Goal: Information Seeking & Learning: Check status

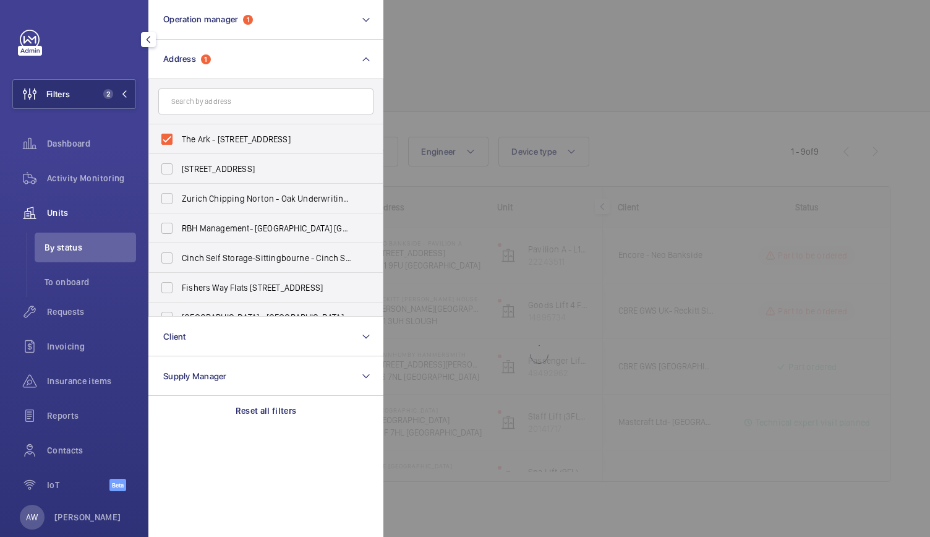
click at [195, 101] on input "text" at bounding box center [265, 101] width 215 height 26
click at [160, 134] on label "The Ark - [STREET_ADDRESS]" at bounding box center [256, 139] width 215 height 30
click at [160, 134] on input "The Ark - [STREET_ADDRESS]" at bounding box center [167, 139] width 25 height 25
click at [93, 180] on span "Activity Monitoring" at bounding box center [91, 178] width 89 height 12
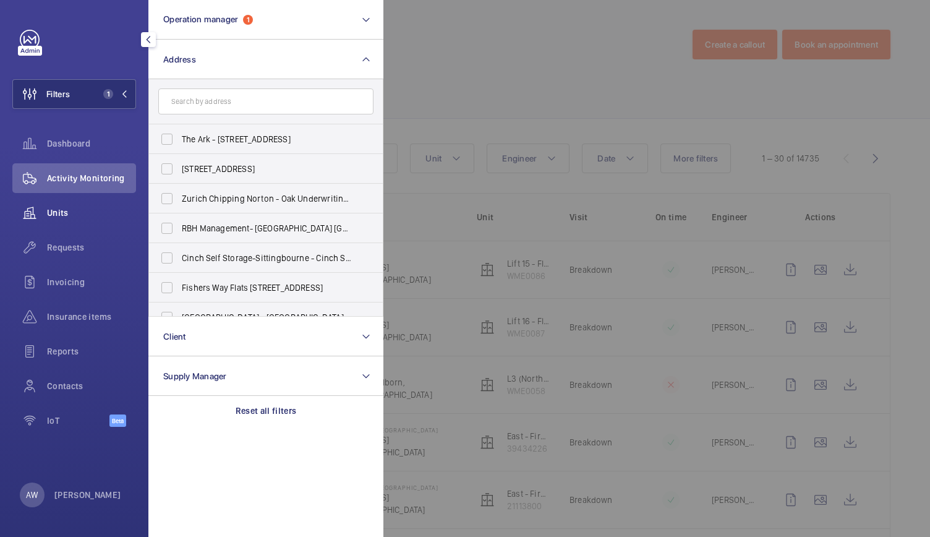
click at [61, 216] on span "Units" at bounding box center [91, 213] width 89 height 12
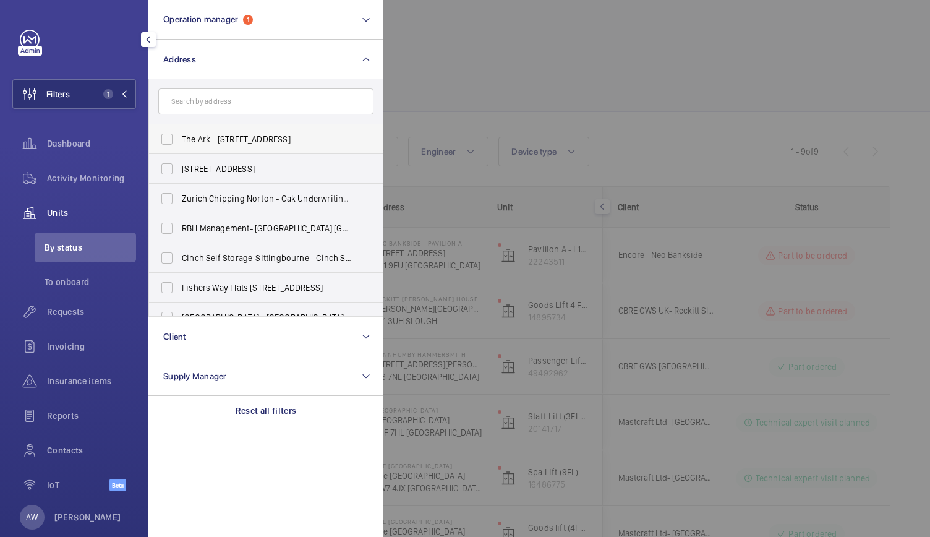
click at [168, 139] on label "The Ark - [STREET_ADDRESS]" at bounding box center [256, 139] width 215 height 30
click at [168, 139] on input "The Ark - [STREET_ADDRESS]" at bounding box center [167, 139] width 25 height 25
checkbox input "true"
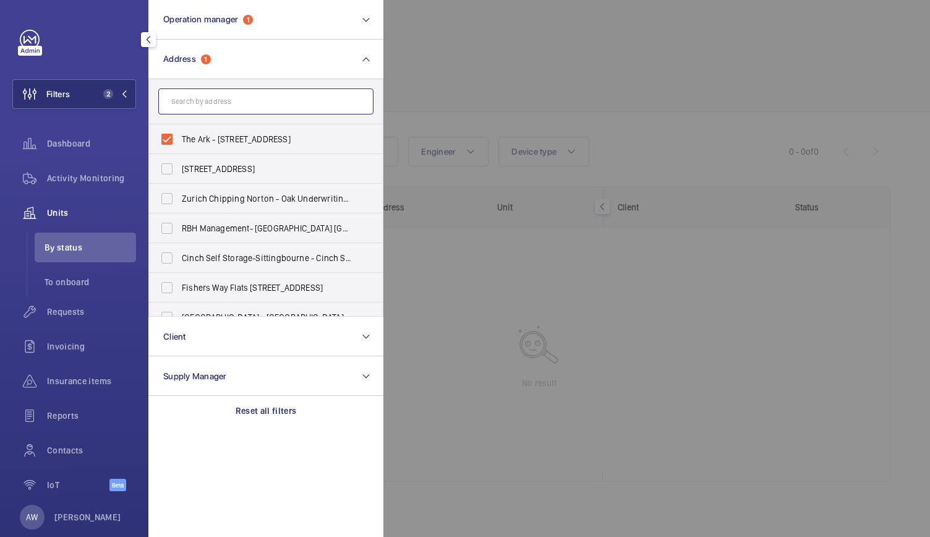
click at [176, 107] on input "text" at bounding box center [265, 101] width 215 height 26
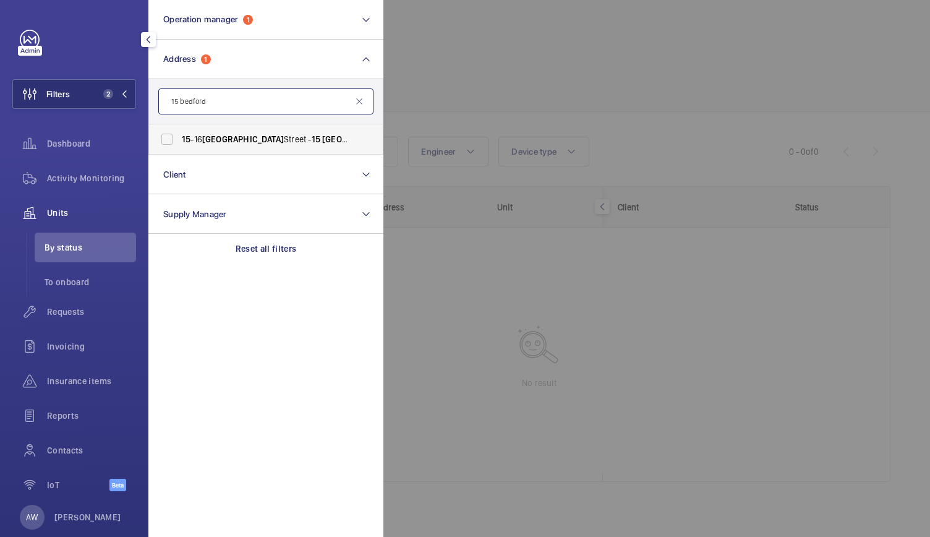
type input "15 bedford"
click at [196, 142] on span "[STREET_ADDRESS]" at bounding box center [267, 139] width 170 height 12
click at [179, 142] on input "[STREET_ADDRESS]" at bounding box center [167, 139] width 25 height 25
checkbox input "true"
click at [357, 103] on mat-icon at bounding box center [359, 101] width 10 height 10
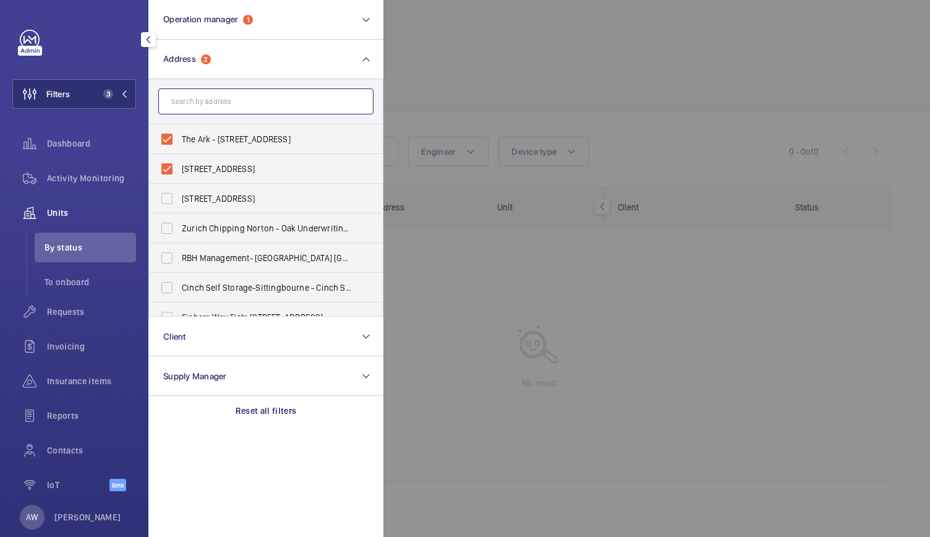
click at [243, 108] on input "text" at bounding box center [265, 101] width 215 height 26
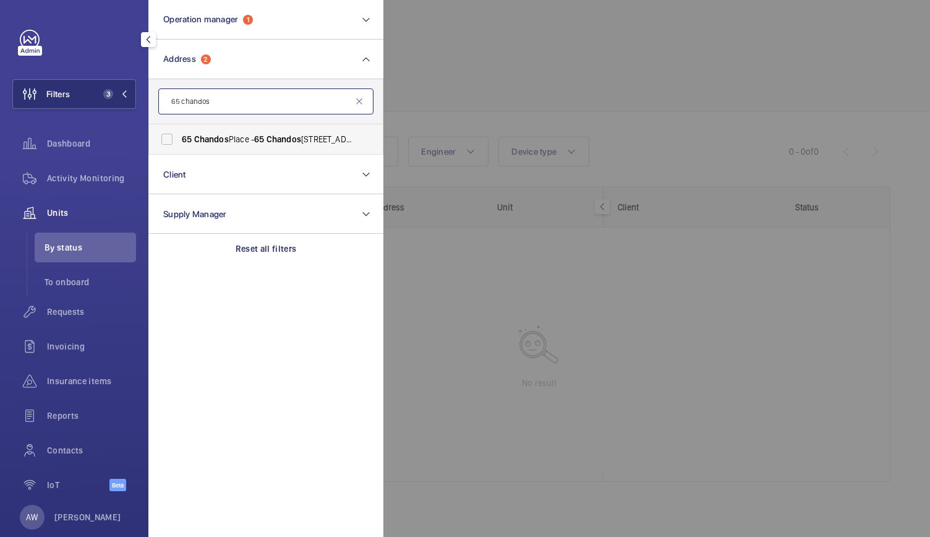
type input "65 chandos"
click at [232, 134] on span "[STREET_ADDRESS]" at bounding box center [267, 139] width 170 height 12
click at [179, 134] on input "[STREET_ADDRESS]" at bounding box center [167, 139] width 25 height 25
checkbox input "true"
click at [439, 64] on div at bounding box center [848, 268] width 930 height 537
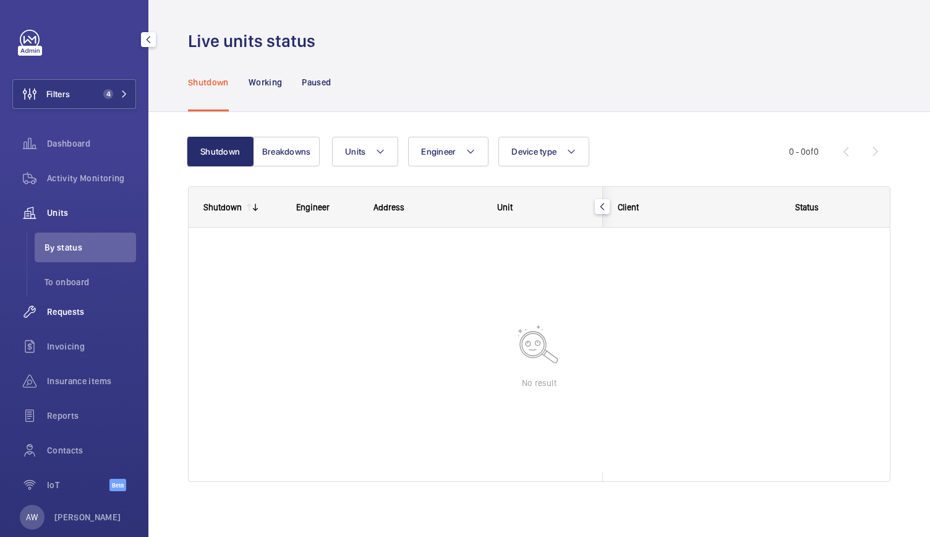
click at [48, 314] on span "Requests" at bounding box center [91, 312] width 89 height 12
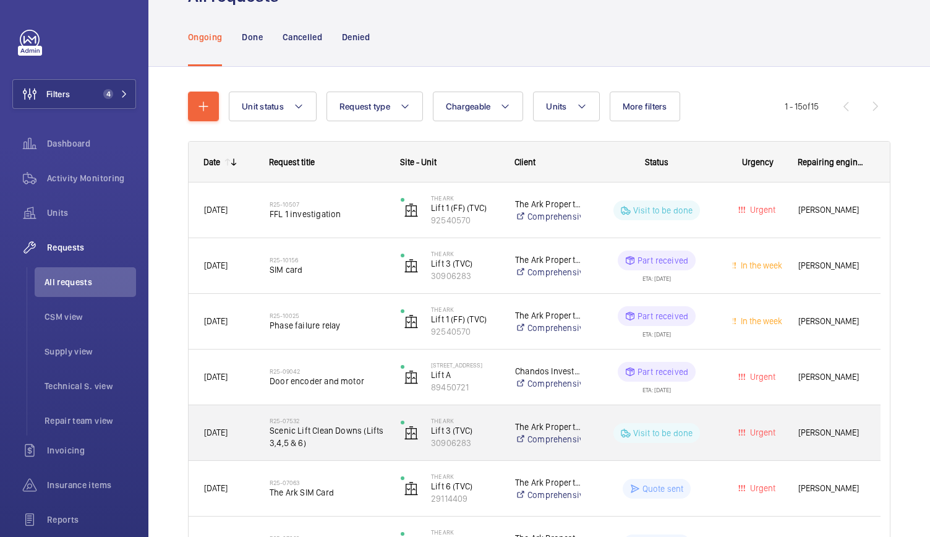
scroll to position [54, 0]
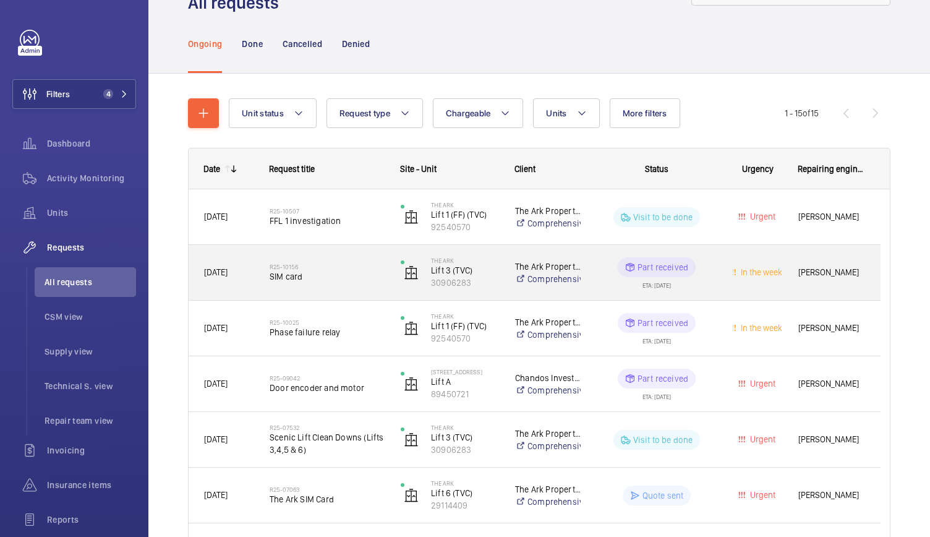
click at [386, 257] on div "The Ark Lift 3 (TVC) 30906283" at bounding box center [442, 272] width 113 height 51
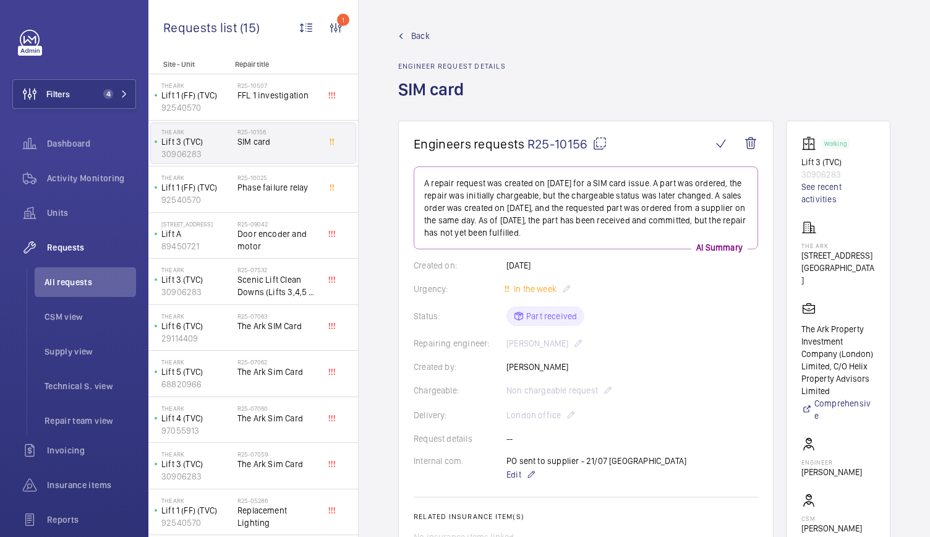
click at [418, 28] on wm-front-admin-header "Back Engineer request details SIM card" at bounding box center [644, 60] width 571 height 121
click at [416, 35] on span "Back" at bounding box center [420, 36] width 19 height 12
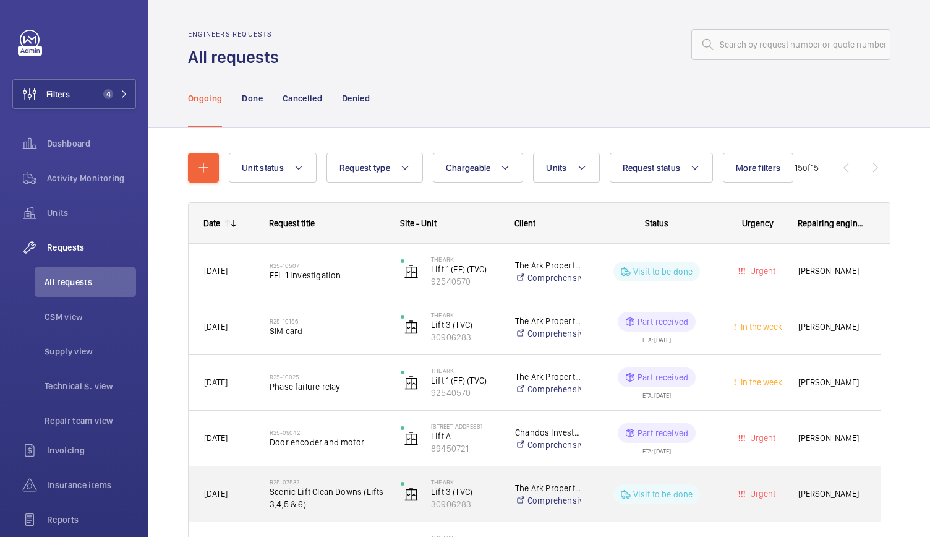
click at [557, 518] on div "The Ark Property Investment Company (London) Limited, C/O Helix Property Adviso…" at bounding box center [541, 493] width 82 height 55
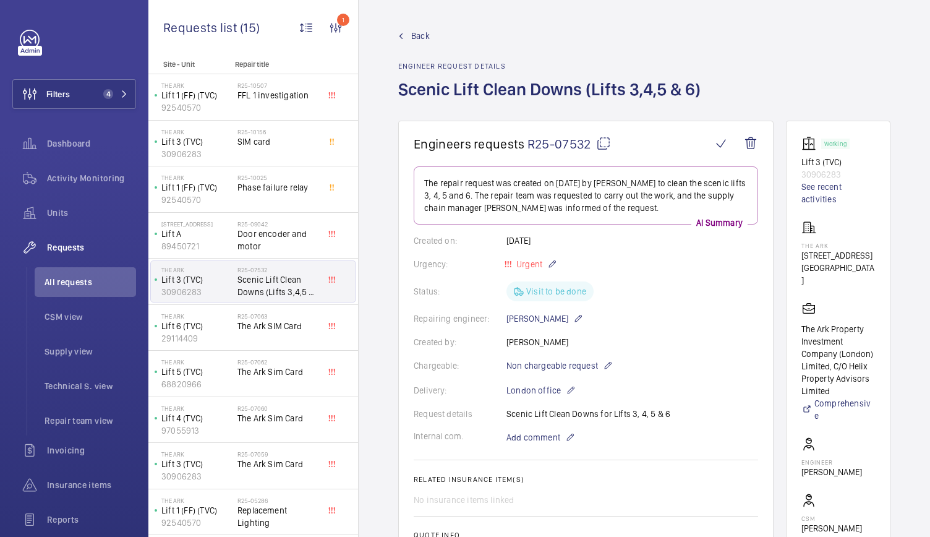
click at [419, 36] on span "Back" at bounding box center [420, 36] width 19 height 12
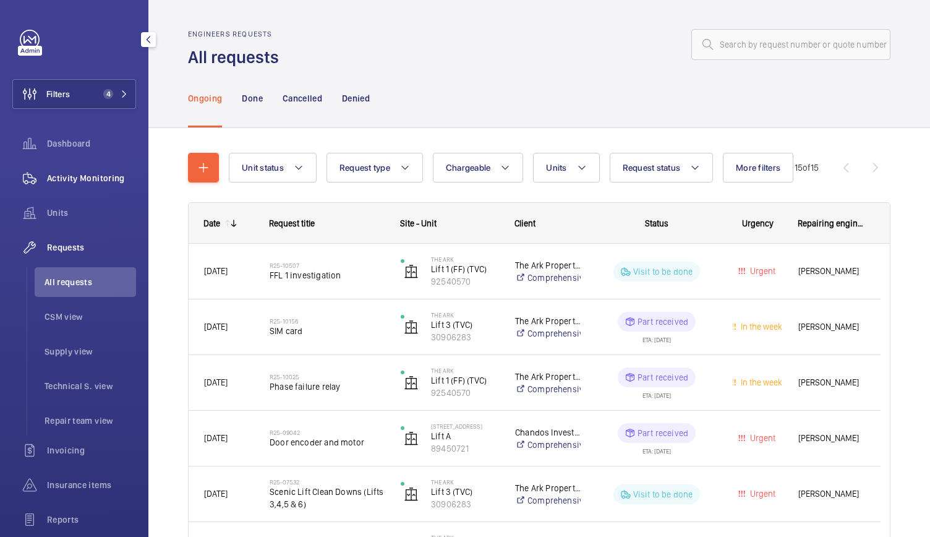
click at [114, 181] on span "Activity Monitoring" at bounding box center [91, 178] width 89 height 12
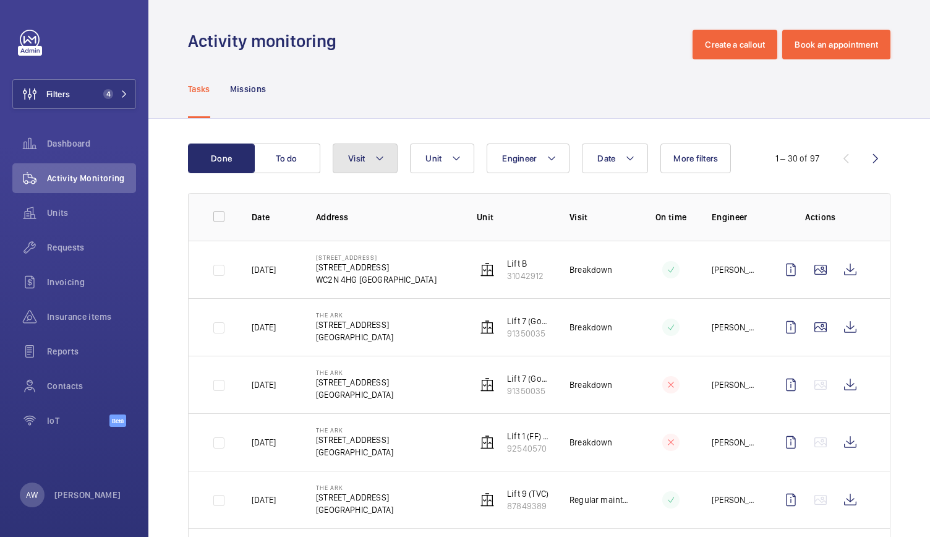
click at [362, 153] on span "Visit" at bounding box center [356, 158] width 17 height 10
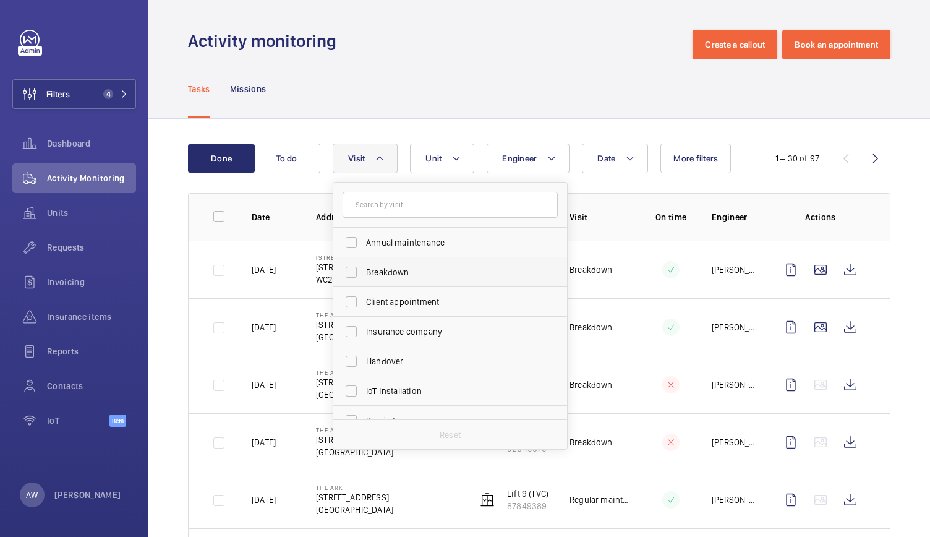
click at [361, 270] on label "Breakdown" at bounding box center [440, 272] width 215 height 30
click at [361, 270] on input "Breakdown" at bounding box center [351, 272] width 25 height 25
checkbox input "true"
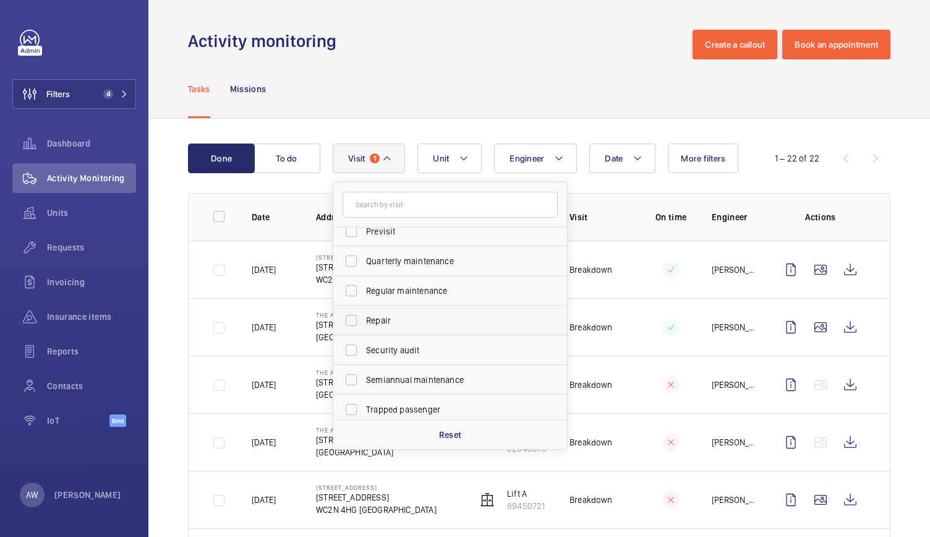
scroll to position [194, 0]
click at [352, 405] on label "Trapped passenger" at bounding box center [440, 405] width 215 height 30
click at [352, 405] on input "Trapped passenger" at bounding box center [351, 404] width 25 height 25
checkbox input "true"
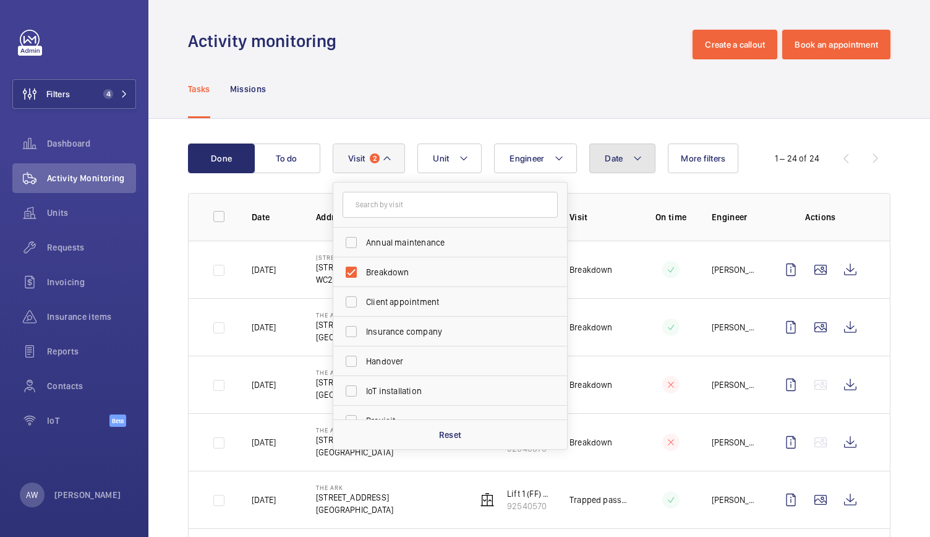
click at [627, 164] on button "Date" at bounding box center [622, 158] width 66 height 30
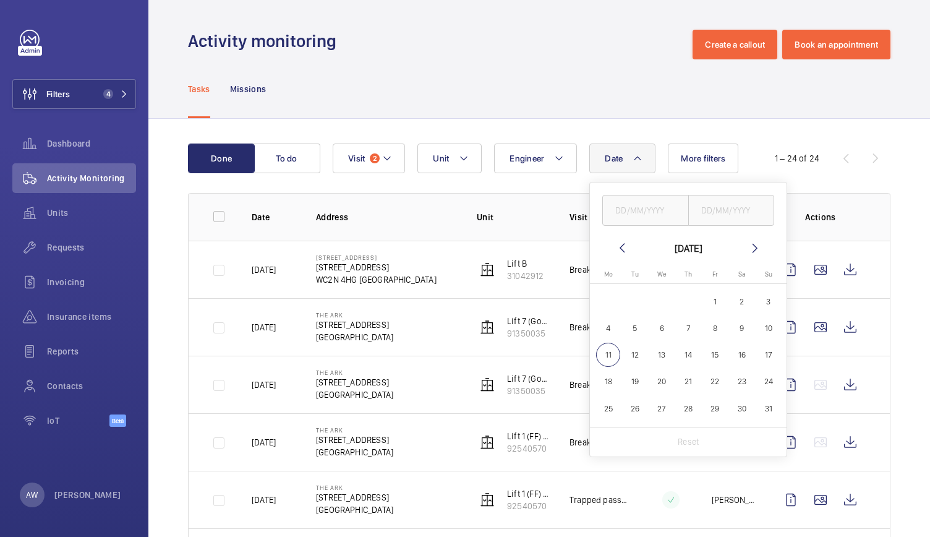
click at [618, 246] on mat-icon at bounding box center [622, 248] width 15 height 15
click at [637, 299] on span "1" at bounding box center [635, 301] width 24 height 24
type input "[DATE]"
click at [689, 414] on span "31" at bounding box center [689, 408] width 24 height 24
type input "[DATE]"
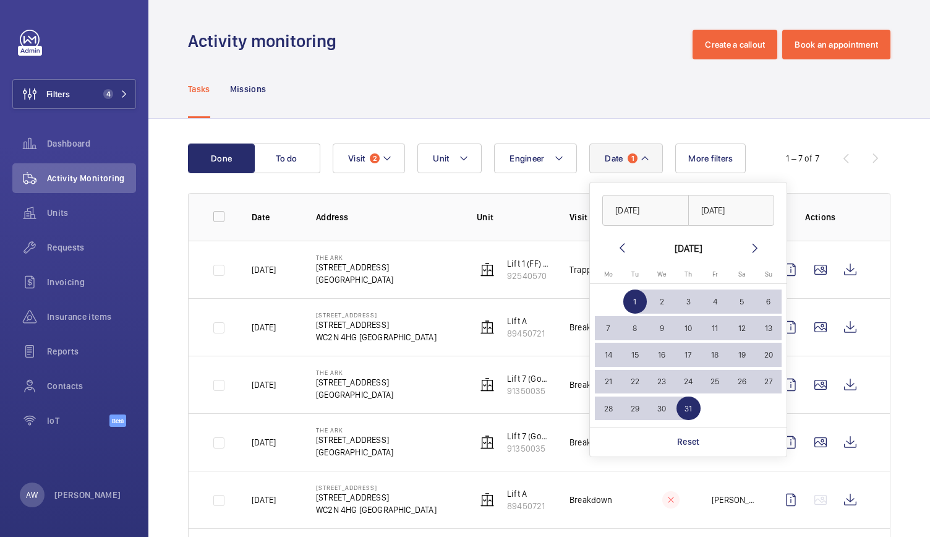
click at [554, 85] on div "Tasks Missions" at bounding box center [539, 88] width 703 height 59
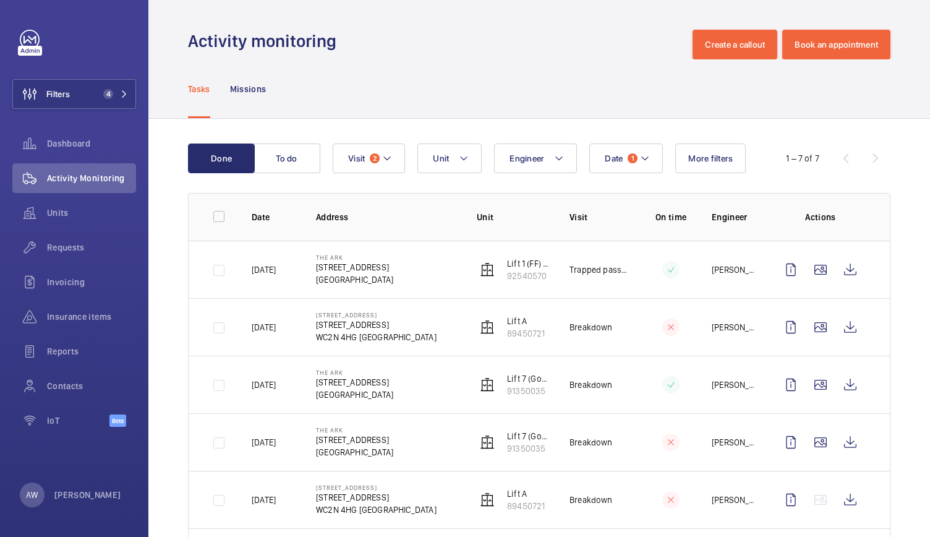
scroll to position [135, 0]
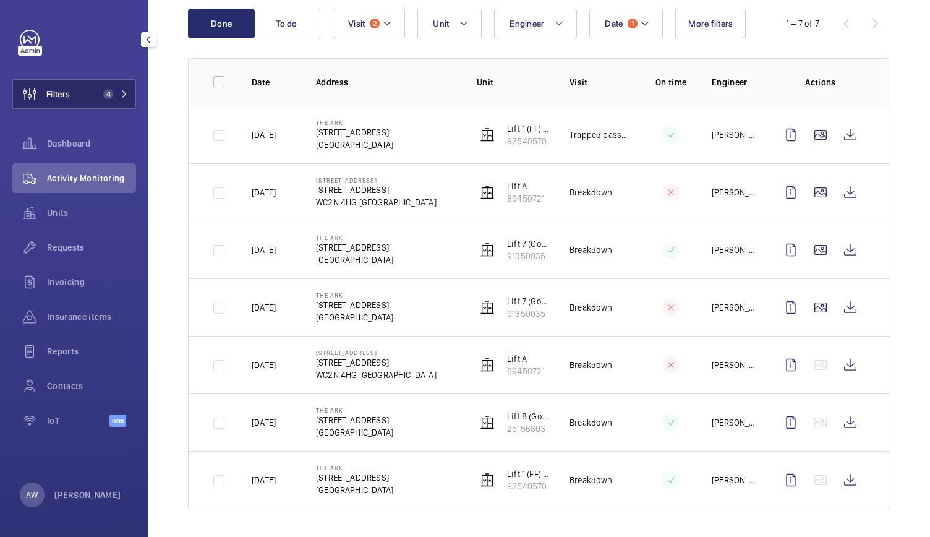
click at [120, 82] on button "Filters 4" at bounding box center [74, 94] width 124 height 30
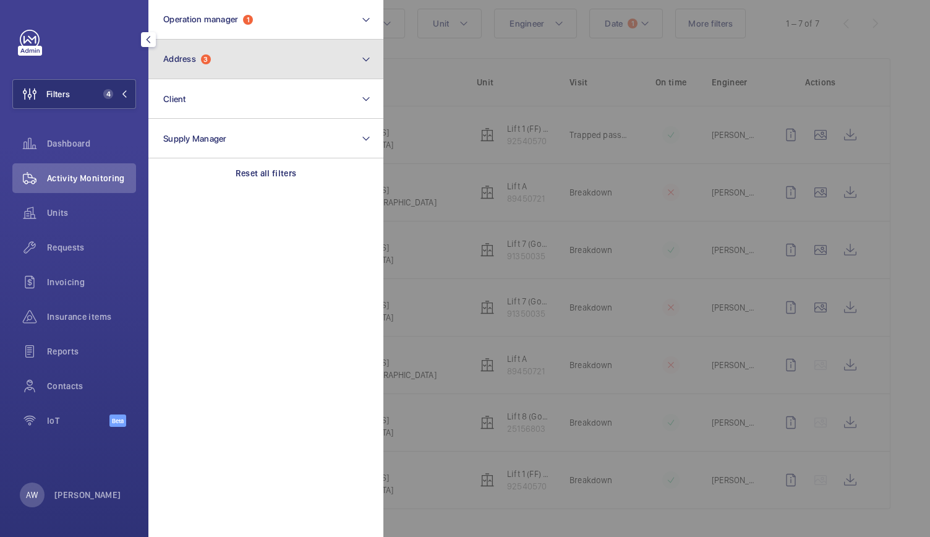
click at [226, 71] on button "Address 3" at bounding box center [265, 60] width 235 height 40
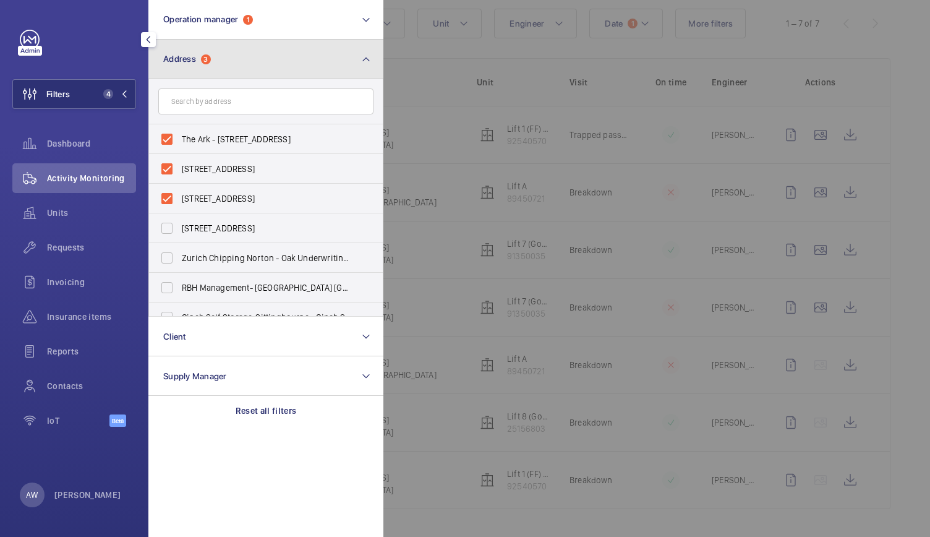
click at [226, 71] on button "Address 3" at bounding box center [265, 60] width 235 height 40
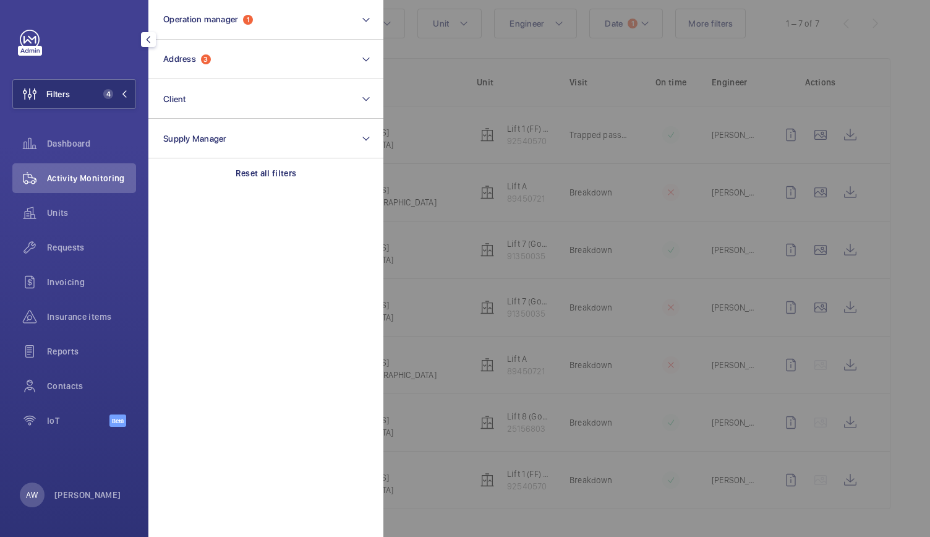
click at [532, 49] on div at bounding box center [848, 268] width 930 height 537
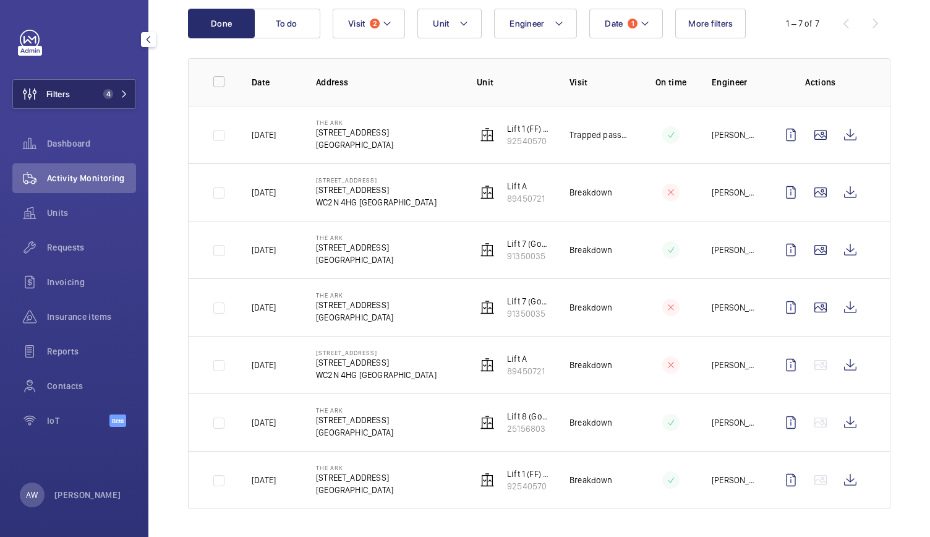
click at [126, 95] on mat-icon at bounding box center [124, 93] width 7 height 7
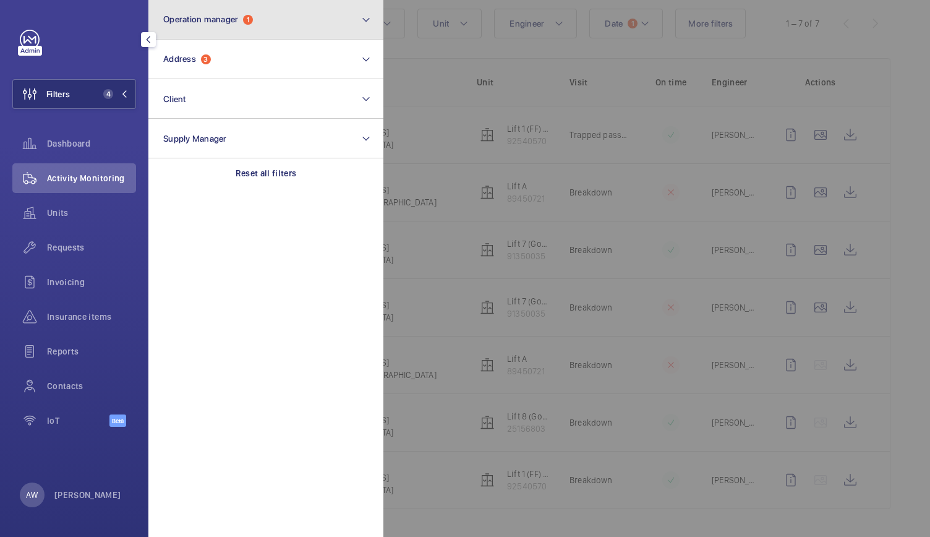
click at [219, 21] on span "Operation manager" at bounding box center [200, 19] width 75 height 10
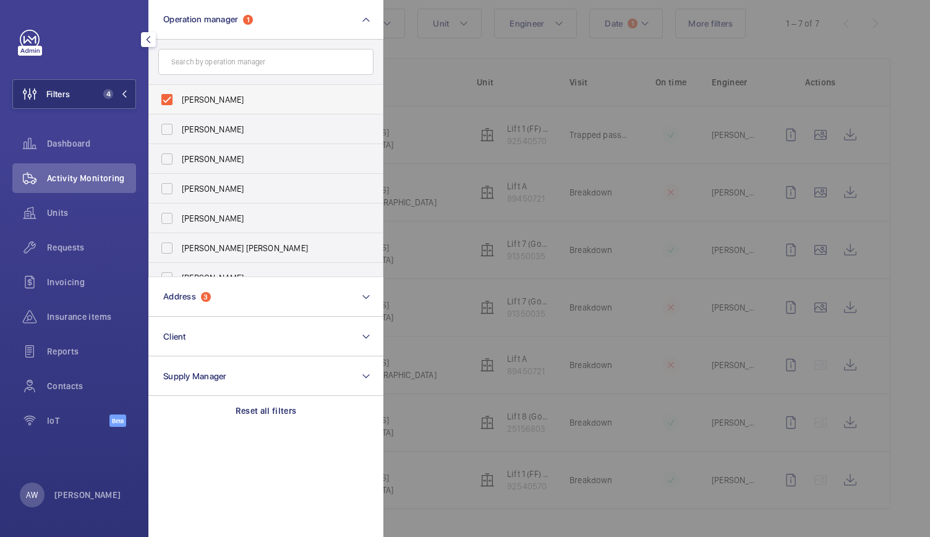
click at [169, 101] on label "[PERSON_NAME]" at bounding box center [256, 100] width 215 height 30
click at [169, 101] on input "[PERSON_NAME]" at bounding box center [167, 99] width 25 height 25
checkbox input "false"
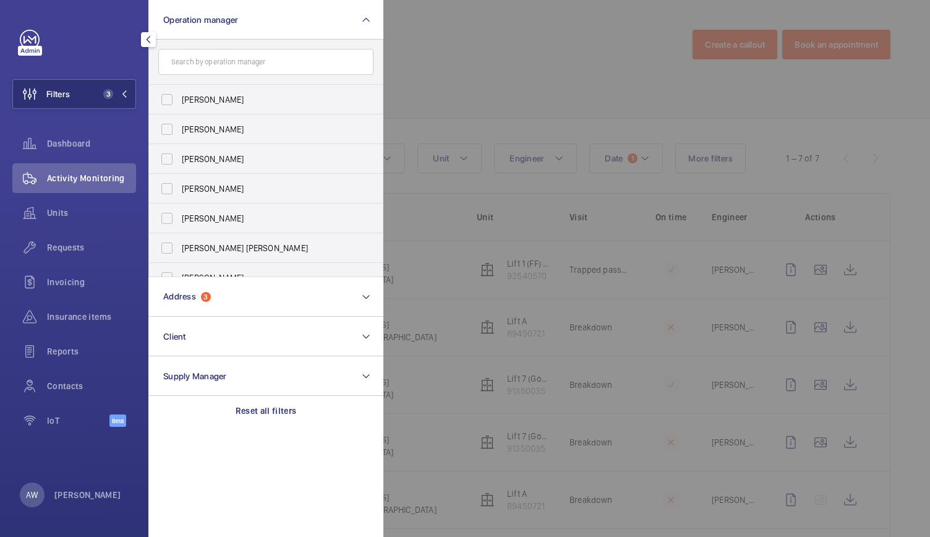
click at [426, 49] on div at bounding box center [848, 268] width 930 height 537
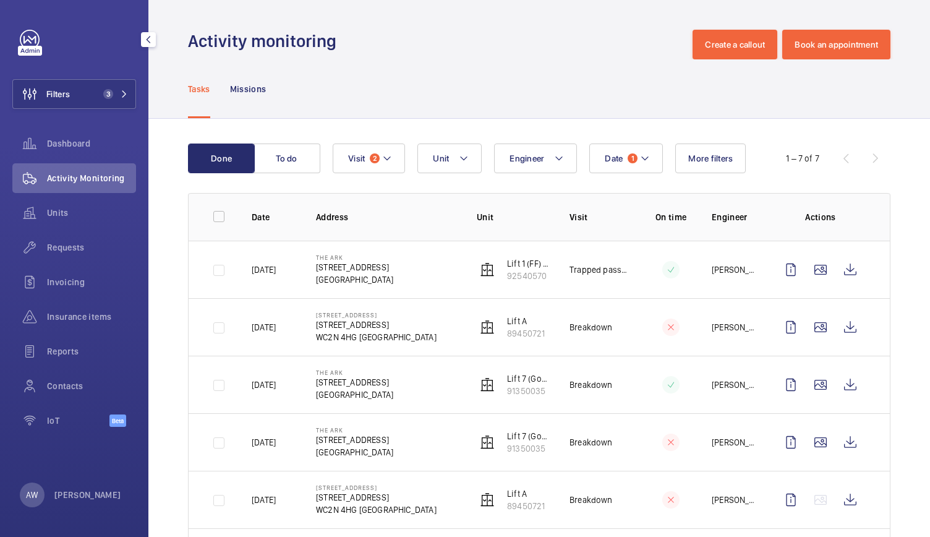
click at [103, 468] on div "Filters 3 Dashboard Activity Monitoring Units Requests Invoicing Insurance item…" at bounding box center [74, 268] width 148 height 537
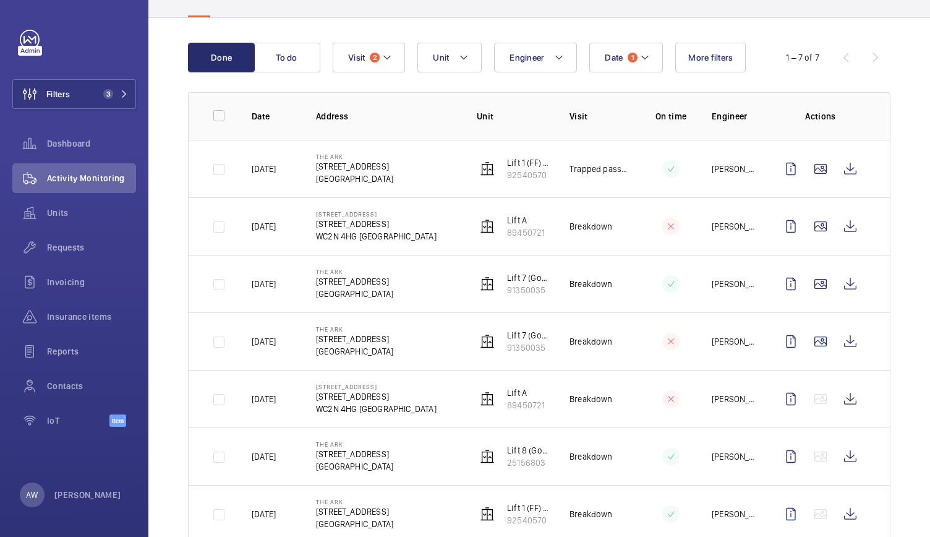
scroll to position [120, 0]
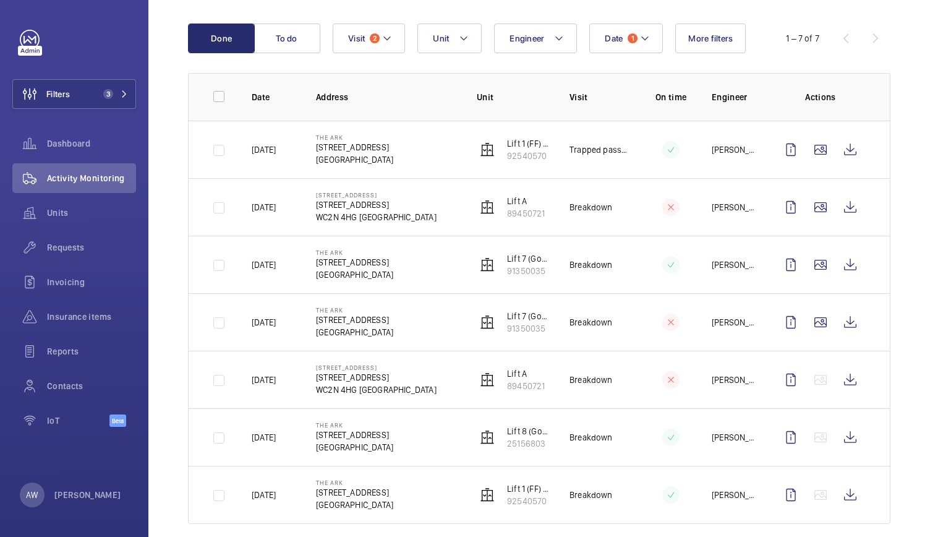
click at [294, 117] on th "Date" at bounding box center [264, 97] width 64 height 48
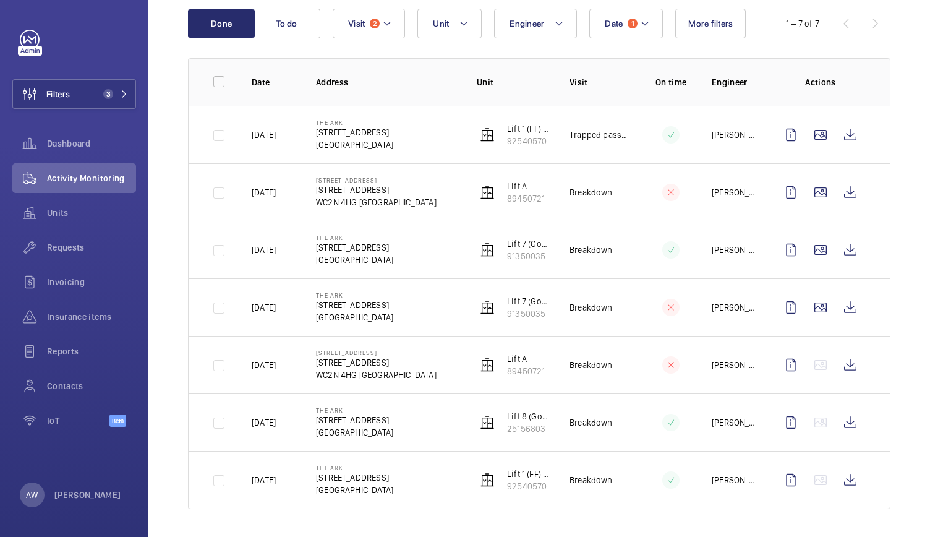
scroll to position [132, 0]
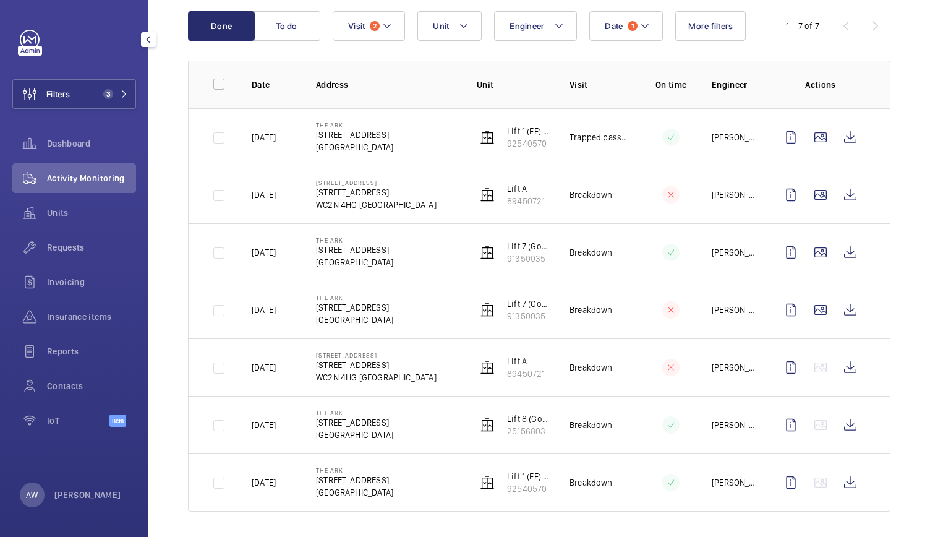
click at [0, 318] on div "Filters 3 Dashboard Activity Monitoring Units Requests Invoicing Insurance item…" at bounding box center [74, 268] width 148 height 537
click at [64, 242] on span "Requests" at bounding box center [91, 247] width 89 height 12
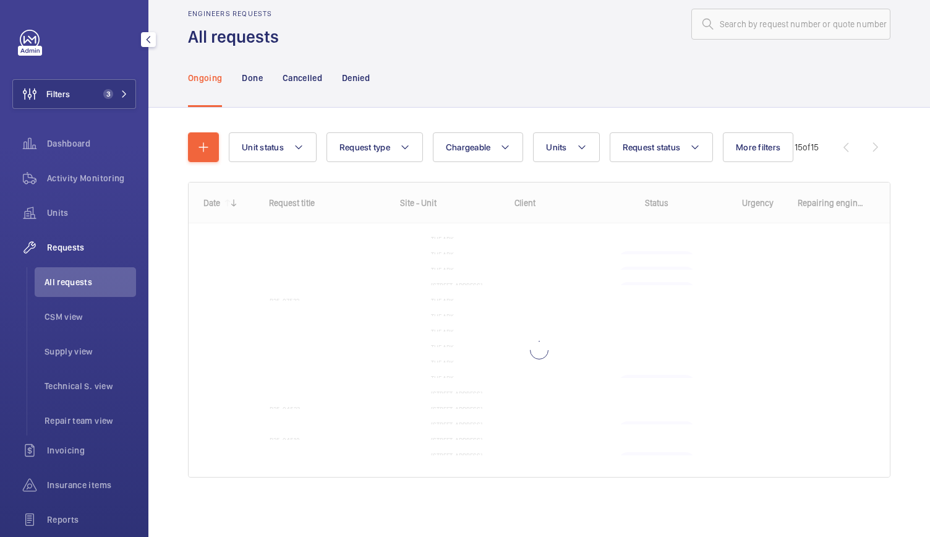
scroll to position [20, 0]
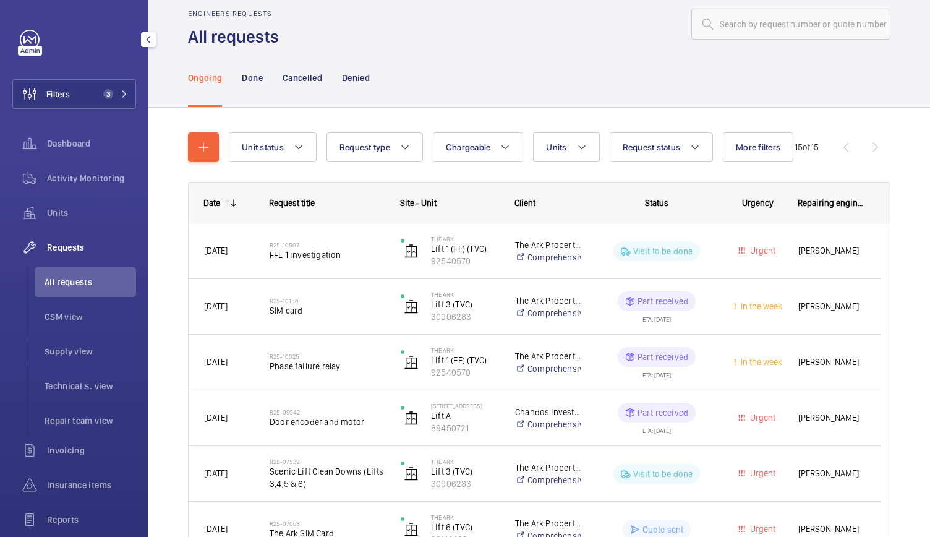
scroll to position [30, 0]
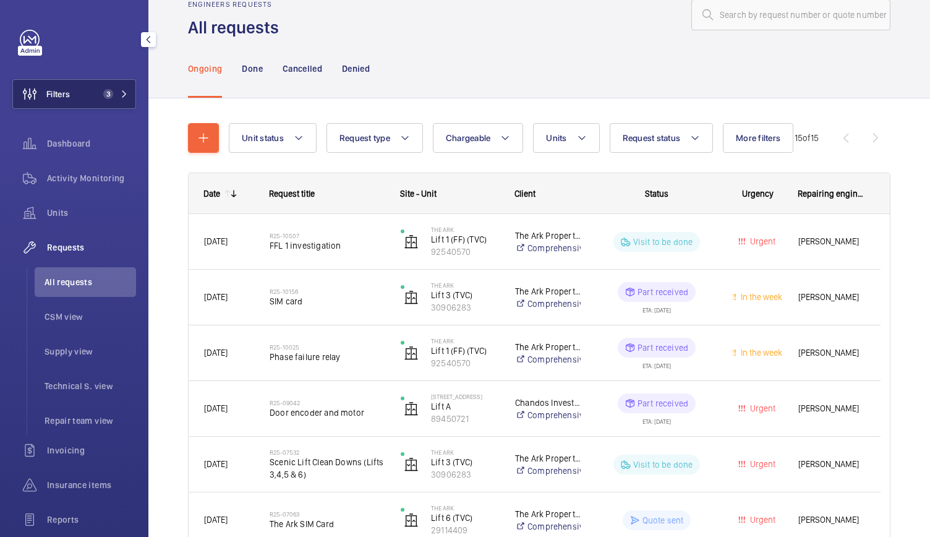
click at [127, 98] on button "Filters 3" at bounding box center [74, 94] width 124 height 30
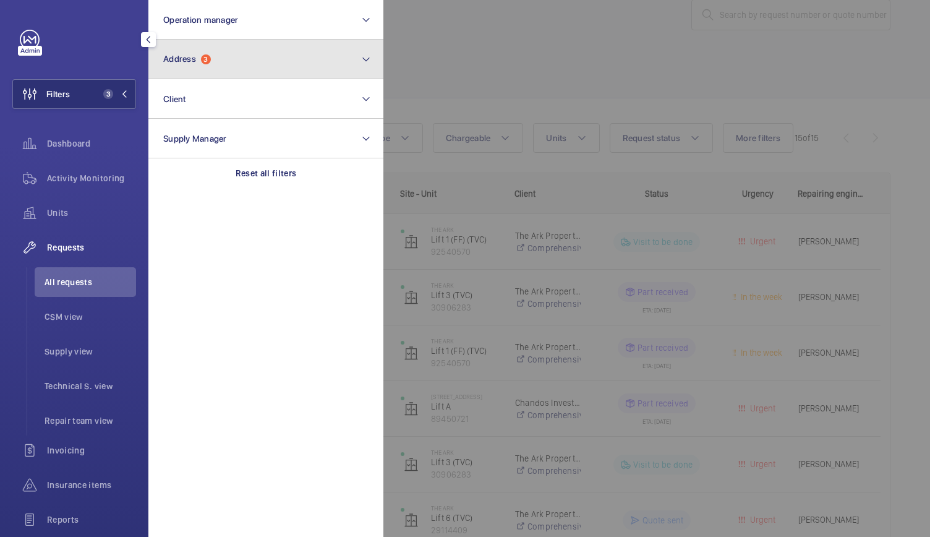
click at [205, 59] on span "3" at bounding box center [206, 59] width 10 height 10
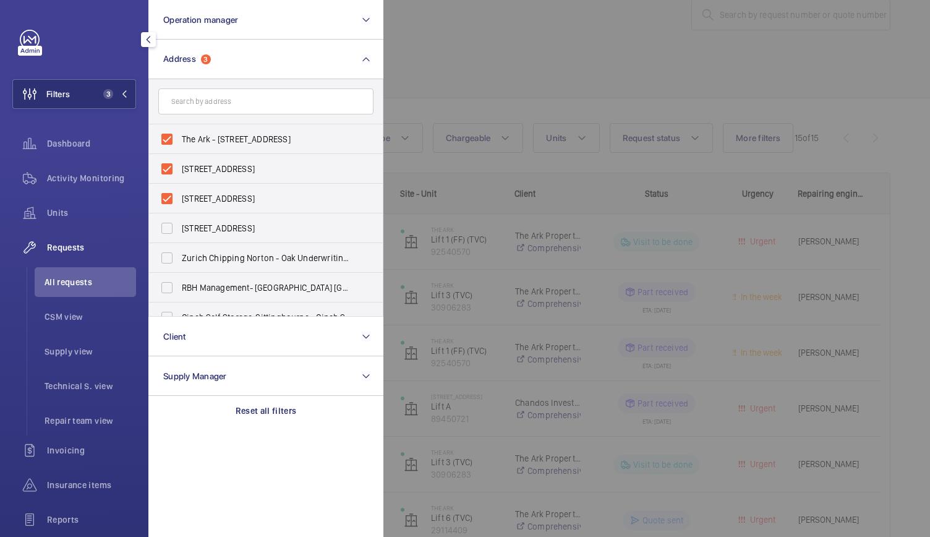
click at [196, 93] on input "text" at bounding box center [265, 101] width 215 height 26
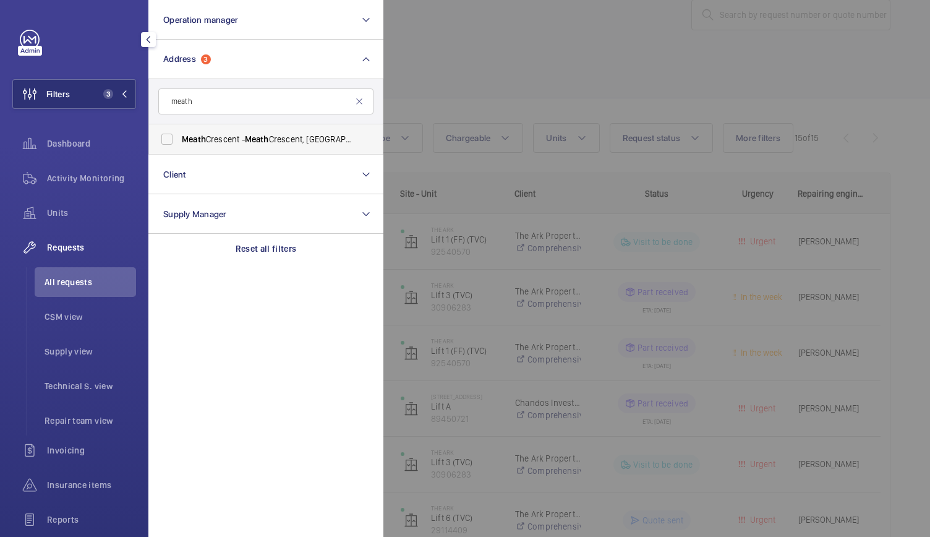
type input "meath"
click at [198, 130] on label "Meath Crescent - [GEOGRAPHIC_DATA]" at bounding box center [256, 139] width 215 height 30
click at [179, 130] on input "Meath Crescent - [GEOGRAPHIC_DATA]" at bounding box center [167, 139] width 25 height 25
checkbox input "true"
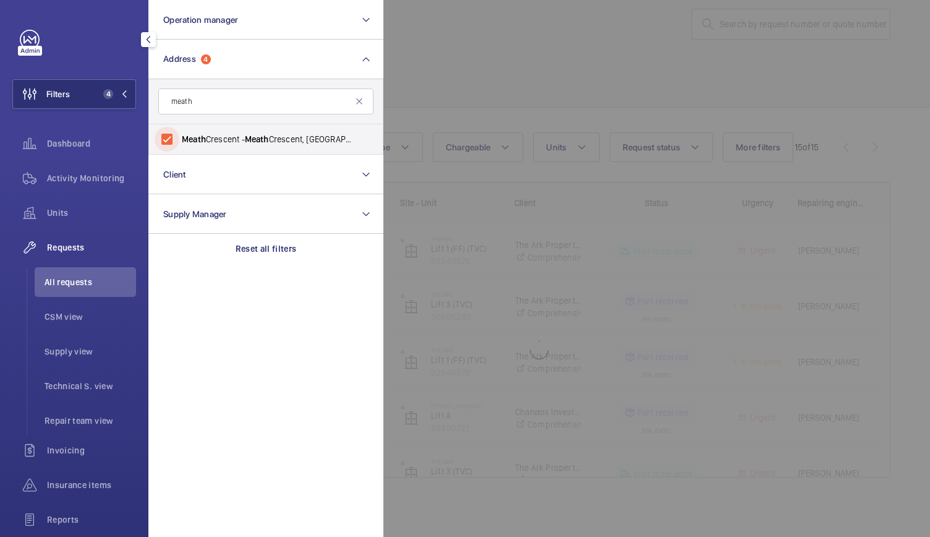
scroll to position [20, 0]
click at [495, 66] on div at bounding box center [848, 268] width 930 height 537
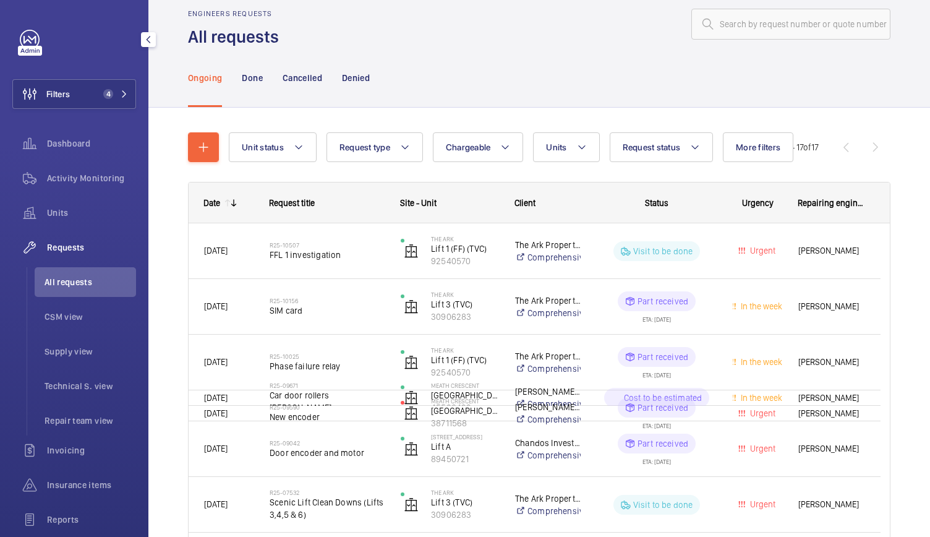
scroll to position [30, 0]
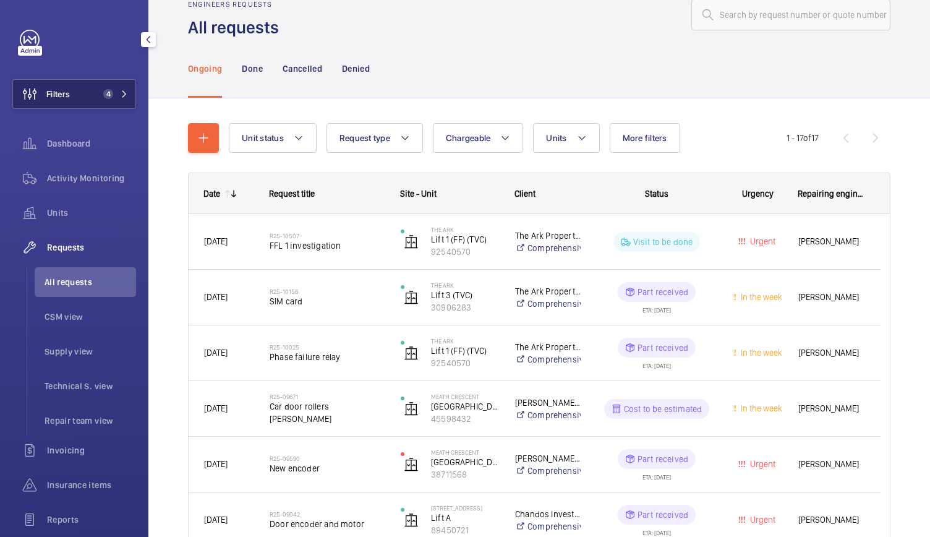
click at [95, 86] on button "Filters 4" at bounding box center [74, 94] width 124 height 30
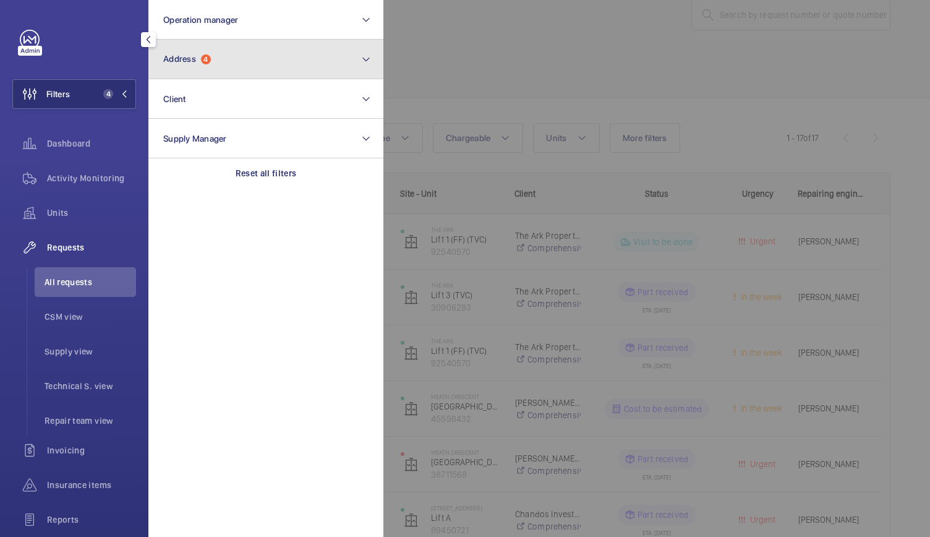
click at [190, 63] on span "Address" at bounding box center [179, 59] width 33 height 10
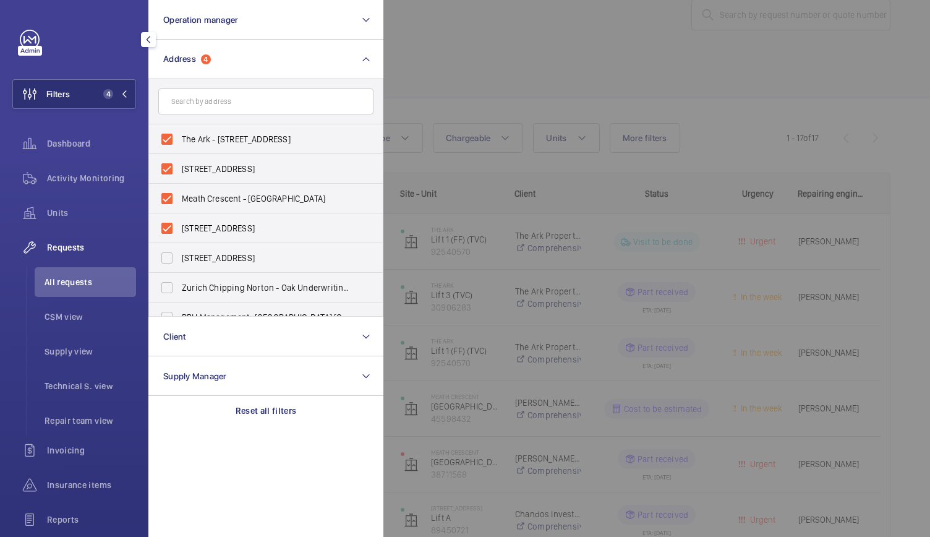
click at [199, 90] on input "text" at bounding box center [265, 101] width 215 height 26
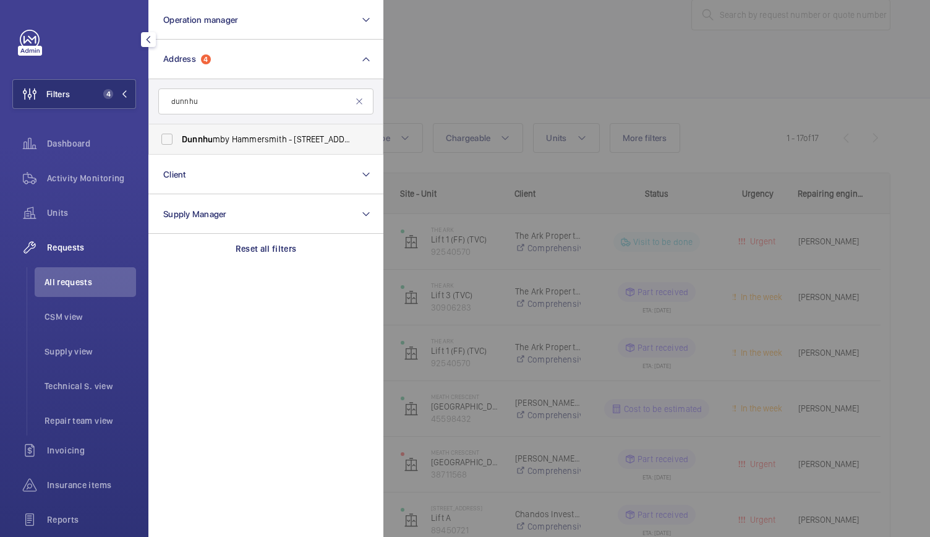
type input "dunnhu"
click at [199, 142] on span "Dunnhu" at bounding box center [197, 139] width 31 height 10
click at [179, 142] on input "Dunnhu mby Hammersmith - [STREET_ADDRESS][PERSON_NAME]" at bounding box center [167, 139] width 25 height 25
checkbox input "true"
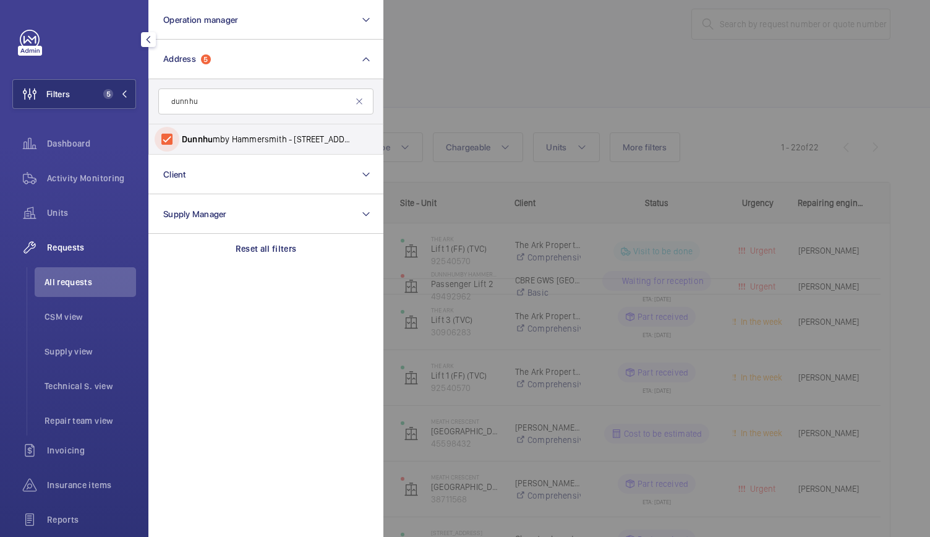
scroll to position [30, 0]
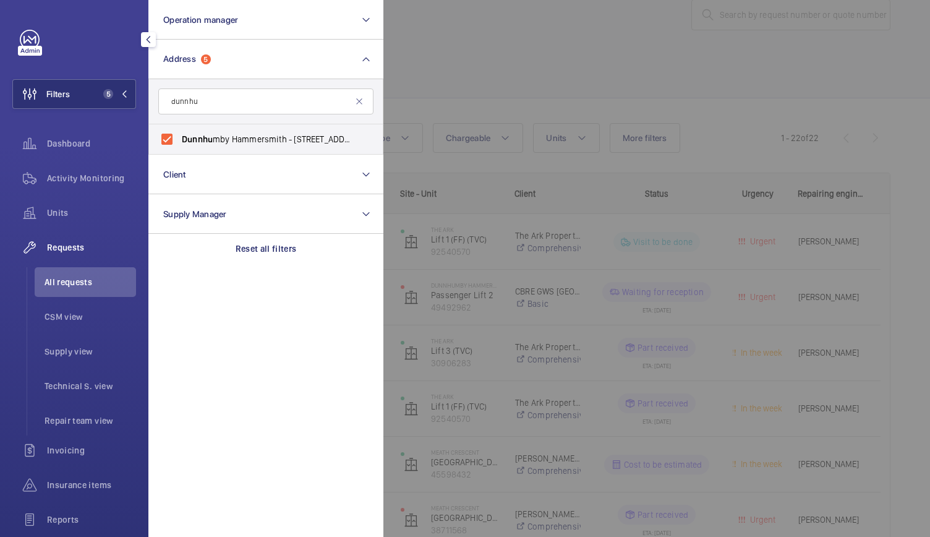
click at [521, 50] on div at bounding box center [848, 268] width 930 height 537
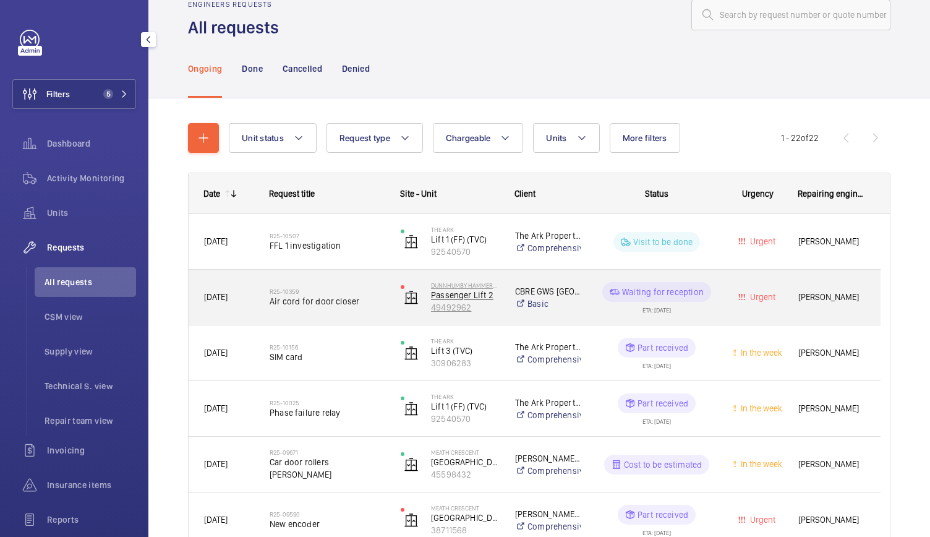
click at [404, 290] on img at bounding box center [411, 297] width 15 height 15
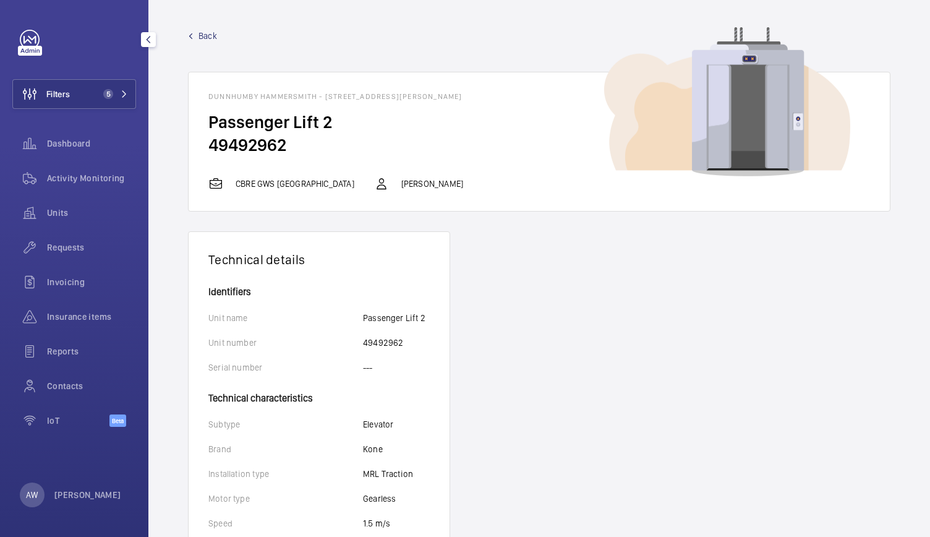
click at [212, 36] on span "Back" at bounding box center [208, 36] width 19 height 12
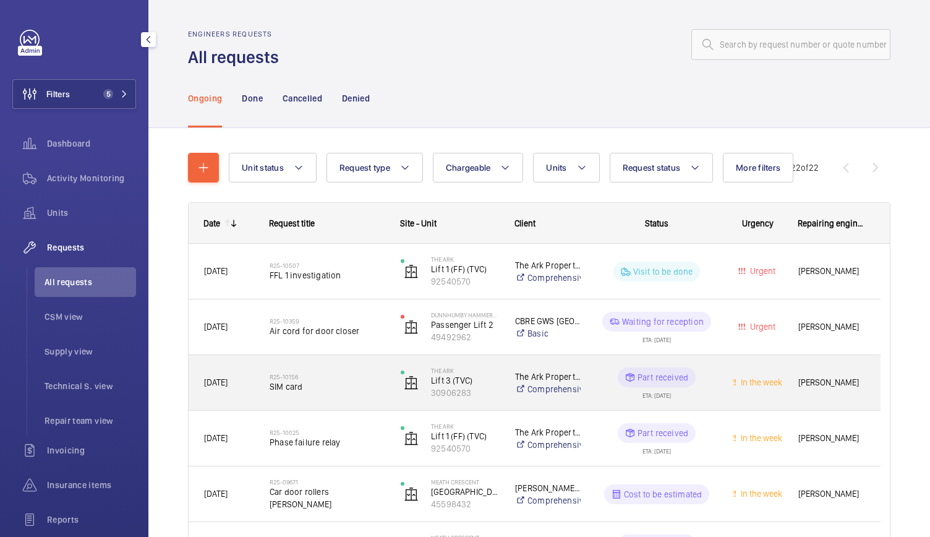
scroll to position [69, 0]
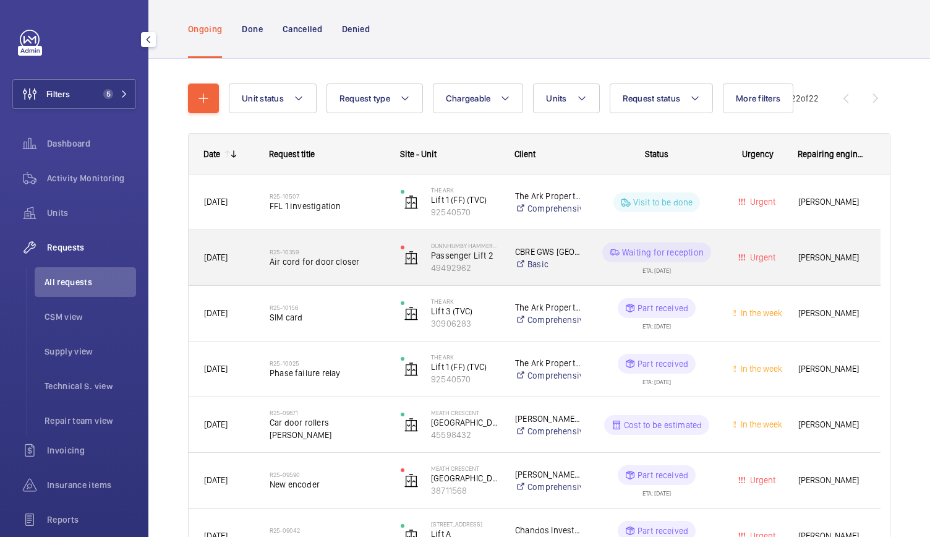
click at [361, 267] on div "R25-10359 Air cord for door closer" at bounding box center [327, 258] width 115 height 36
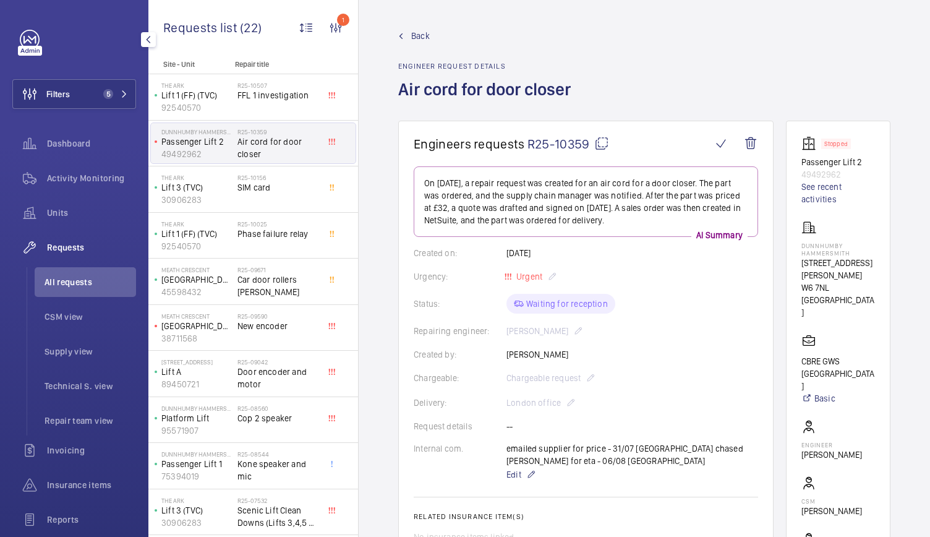
click at [601, 148] on mat-icon at bounding box center [601, 143] width 15 height 15
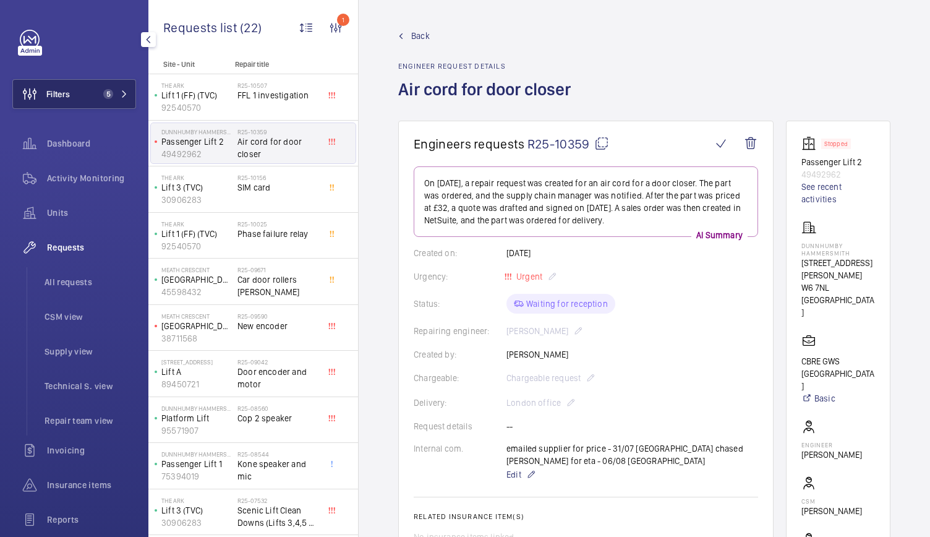
click at [118, 85] on button "Filters 5" at bounding box center [74, 94] width 124 height 30
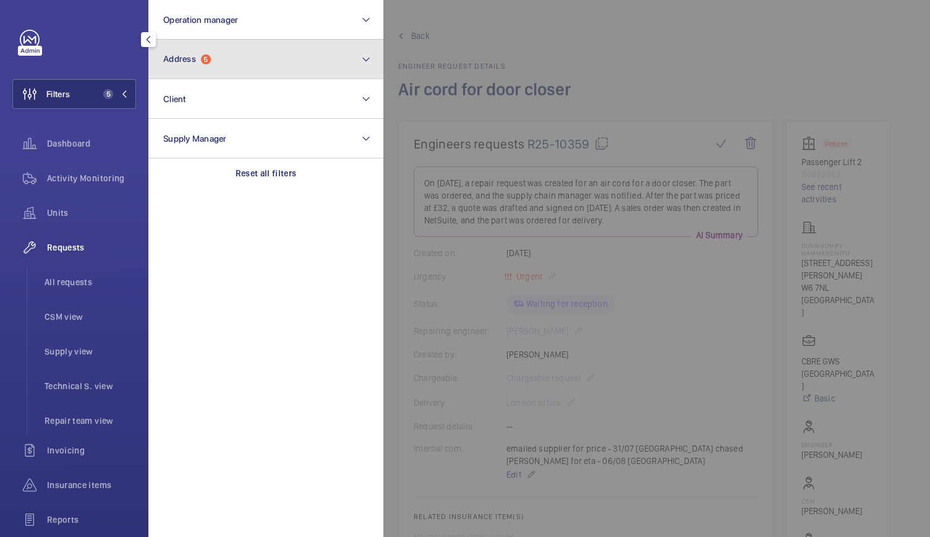
click at [199, 56] on span "Address 5" at bounding box center [187, 59] width 48 height 11
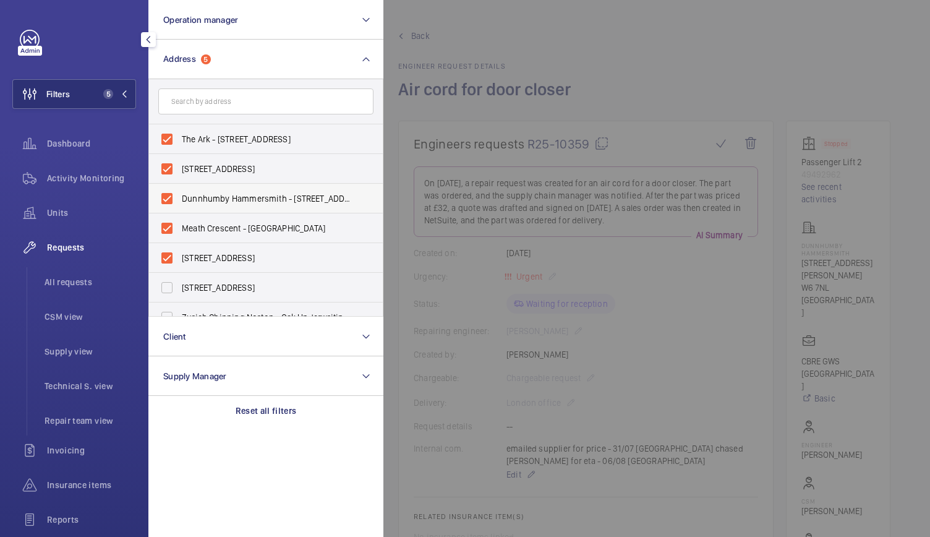
click at [171, 199] on label "Dunnhumby Hammersmith - [STREET_ADDRESS][PERSON_NAME]" at bounding box center [256, 199] width 215 height 30
click at [171, 199] on input "Dunnhumby Hammersmith - [STREET_ADDRESS][PERSON_NAME]" at bounding box center [167, 198] width 25 height 25
checkbox input "false"
click at [172, 228] on label "Meath Crescent - [GEOGRAPHIC_DATA]" at bounding box center [256, 228] width 215 height 30
click at [172, 228] on input "Meath Crescent - [GEOGRAPHIC_DATA]" at bounding box center [167, 228] width 25 height 25
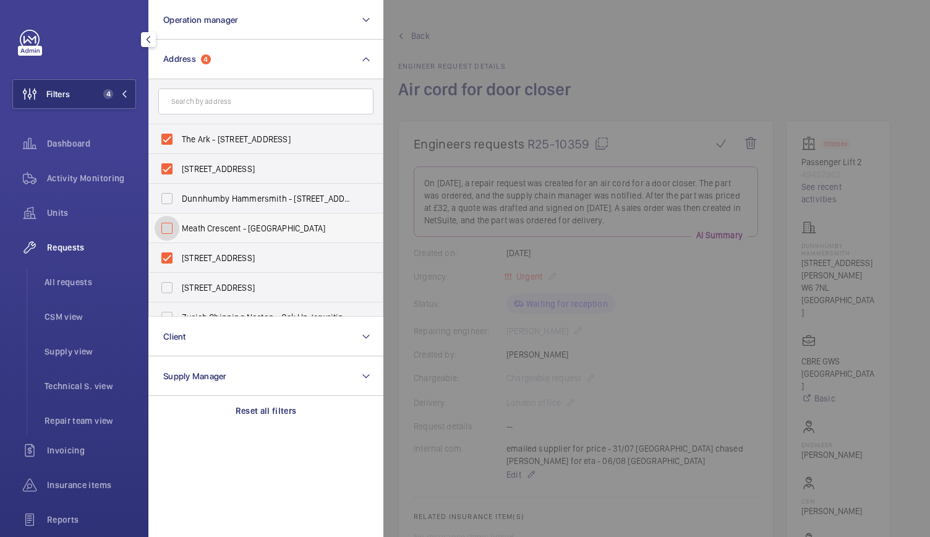
checkbox input "false"
click at [89, 186] on div "Activity Monitoring" at bounding box center [74, 178] width 124 height 30
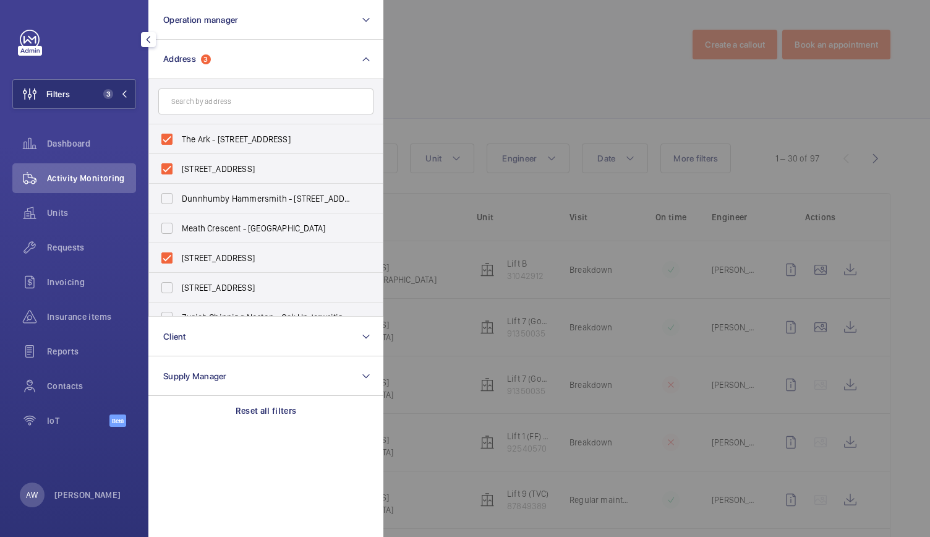
click at [468, 75] on div at bounding box center [848, 268] width 930 height 537
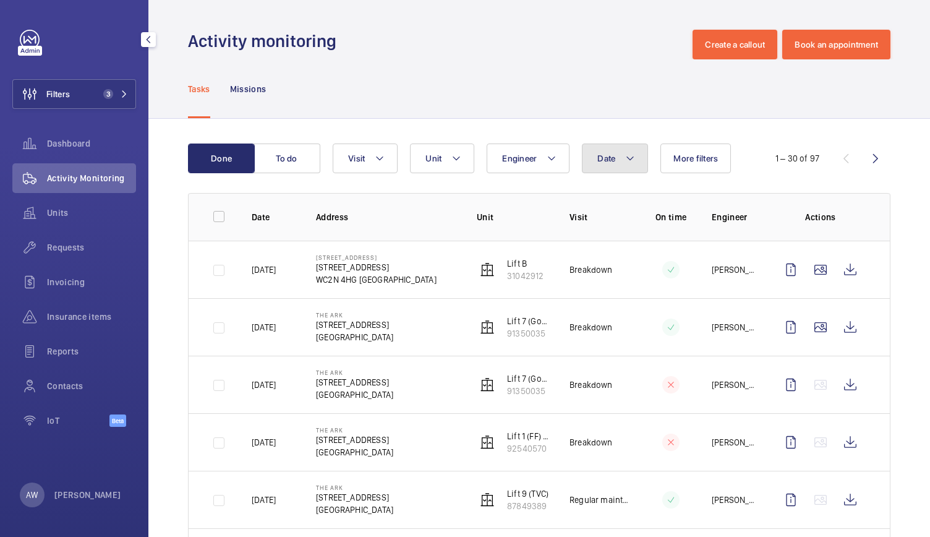
click at [586, 149] on button "Date" at bounding box center [615, 158] width 66 height 30
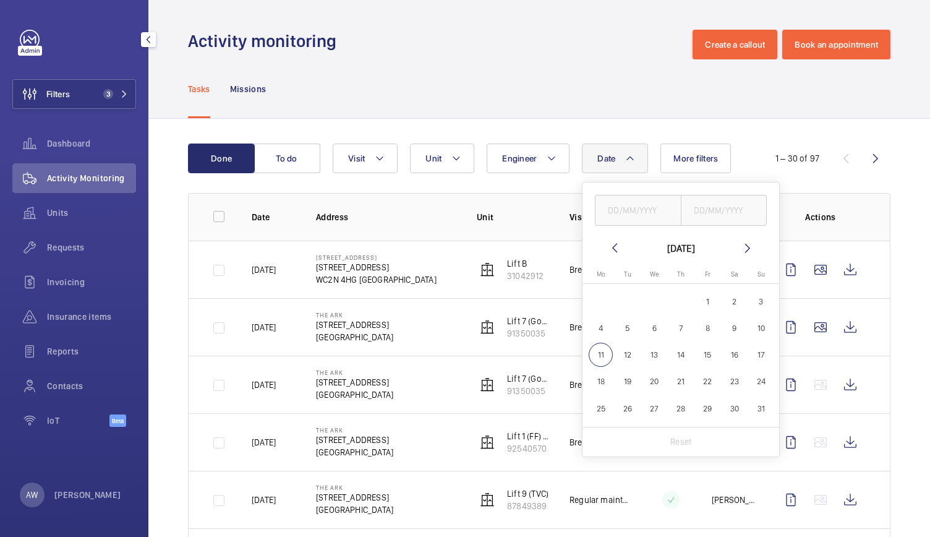
click at [613, 241] on mat-icon at bounding box center [614, 248] width 15 height 15
click at [625, 304] on span "1" at bounding box center [628, 301] width 24 height 24
type input "[DATE]"
click at [672, 408] on span "31" at bounding box center [681, 408] width 24 height 24
type input "[DATE]"
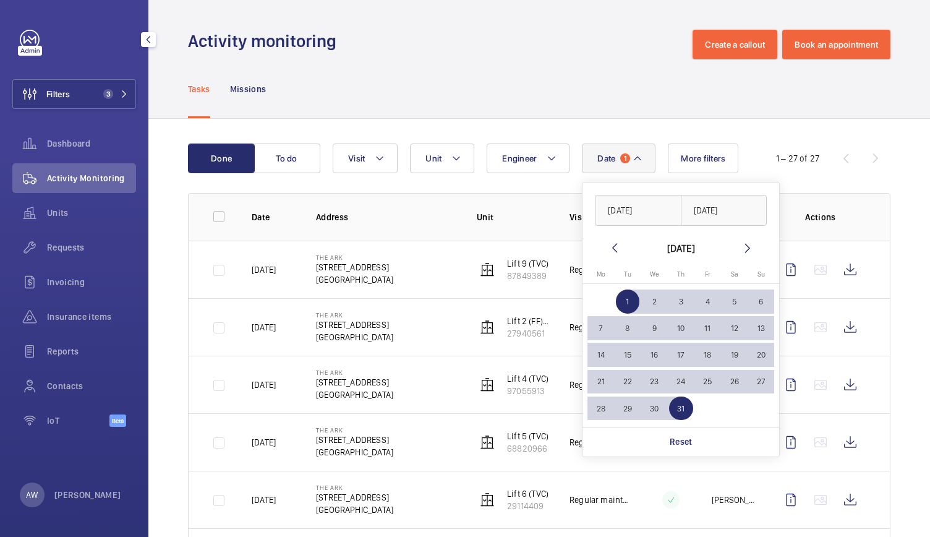
click at [500, 64] on div "Tasks Missions" at bounding box center [539, 88] width 703 height 59
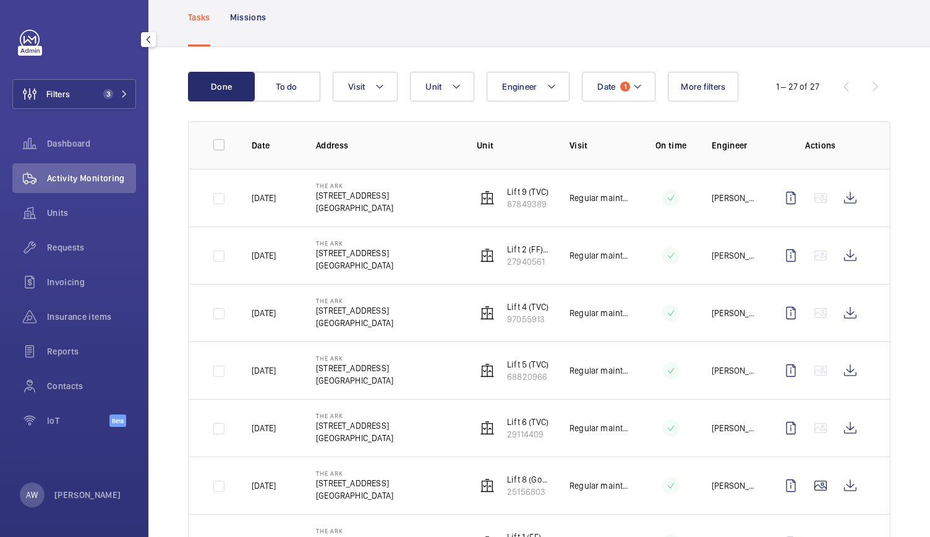
scroll to position [72, 0]
click at [381, 72] on button "Visit" at bounding box center [365, 86] width 65 height 30
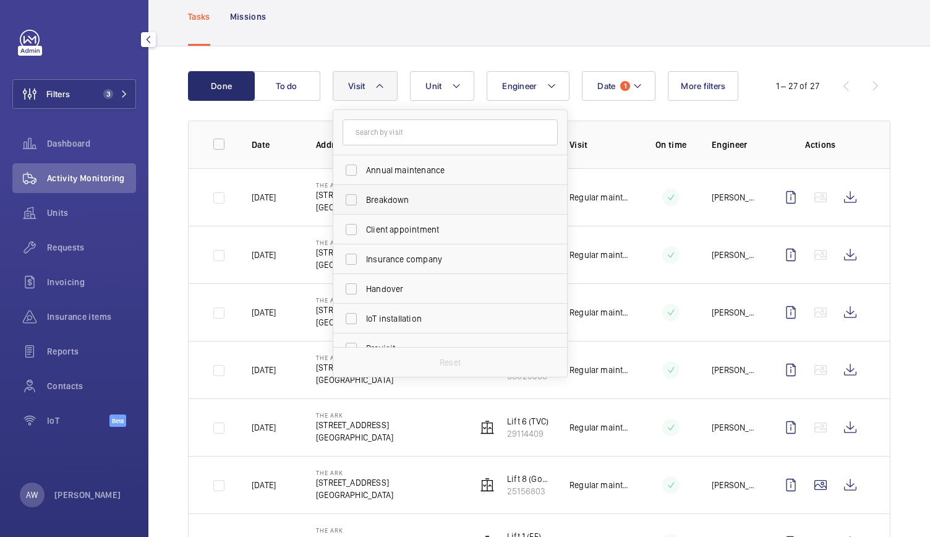
click at [383, 205] on label "Breakdown" at bounding box center [440, 200] width 215 height 30
click at [364, 205] on input "Breakdown" at bounding box center [351, 199] width 25 height 25
checkbox input "true"
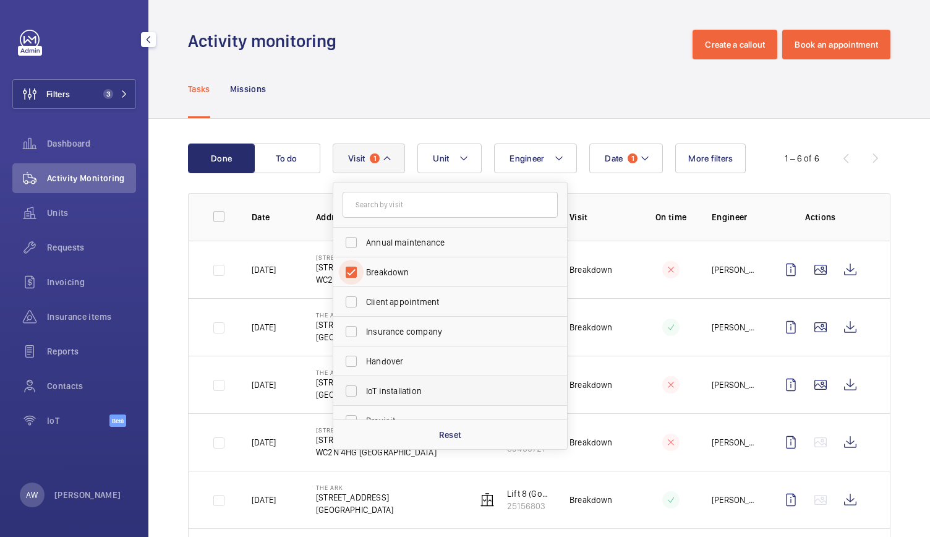
scroll to position [194, 0]
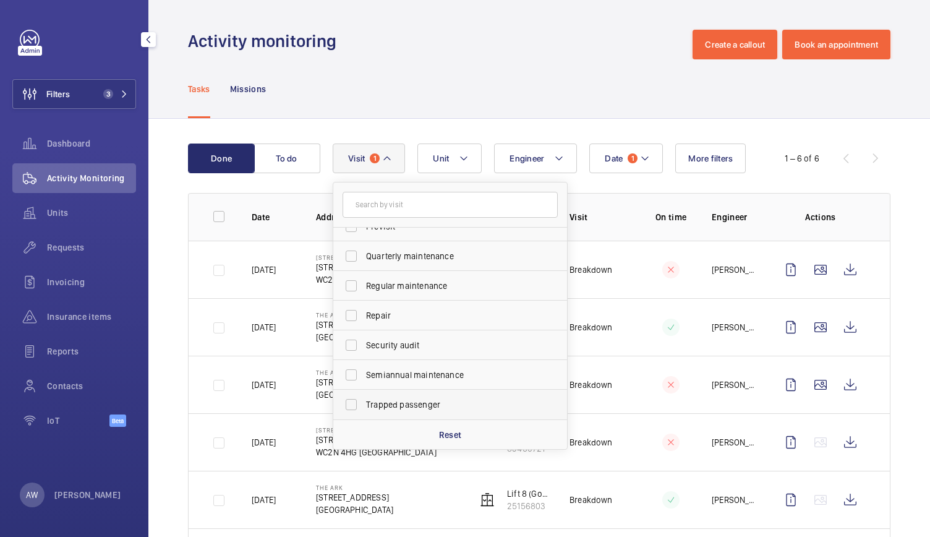
click at [387, 396] on label "Trapped passenger" at bounding box center [440, 405] width 215 height 30
click at [364, 396] on input "Trapped passenger" at bounding box center [351, 404] width 25 height 25
checkbox input "true"
click at [343, 74] on div "Tasks Missions" at bounding box center [539, 88] width 703 height 59
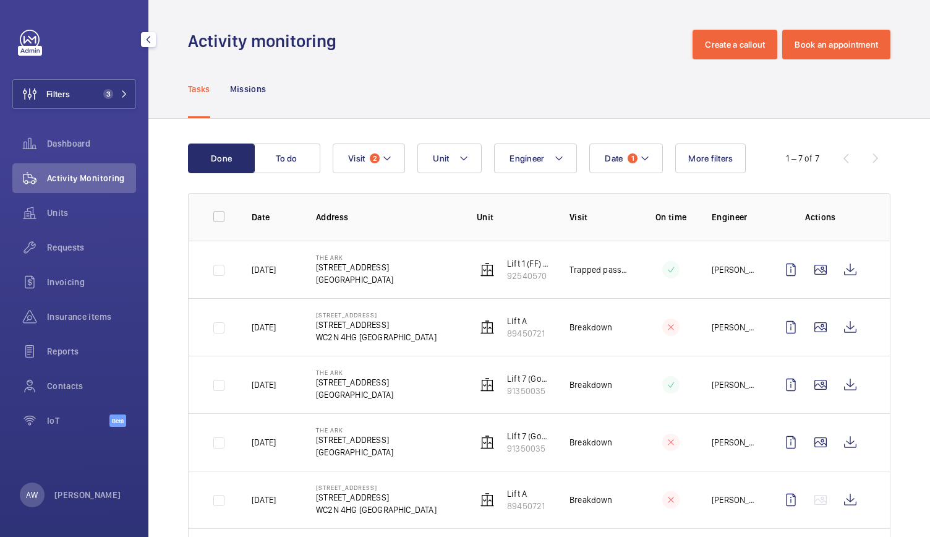
click at [0, 17] on div "Filters 3 Dashboard Activity Monitoring Units Requests Invoicing Insurance item…" at bounding box center [74, 268] width 148 height 537
click at [127, 92] on mat-icon at bounding box center [124, 93] width 7 height 7
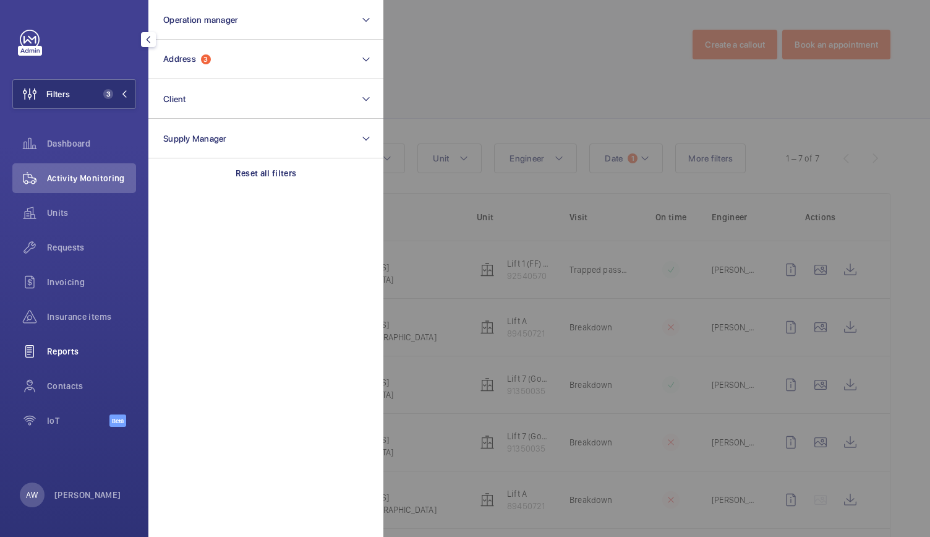
click at [58, 347] on span "Reports" at bounding box center [91, 351] width 89 height 12
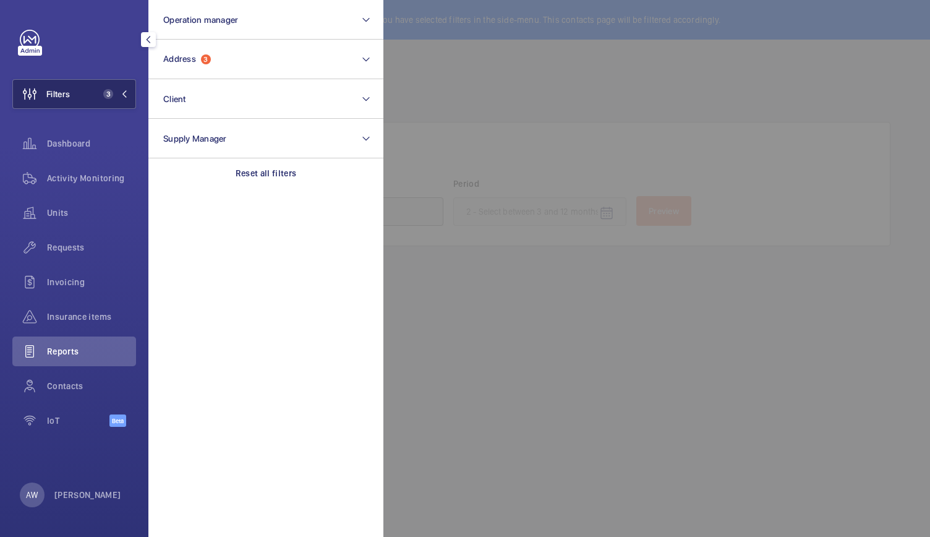
click at [118, 91] on span "3" at bounding box center [113, 94] width 30 height 10
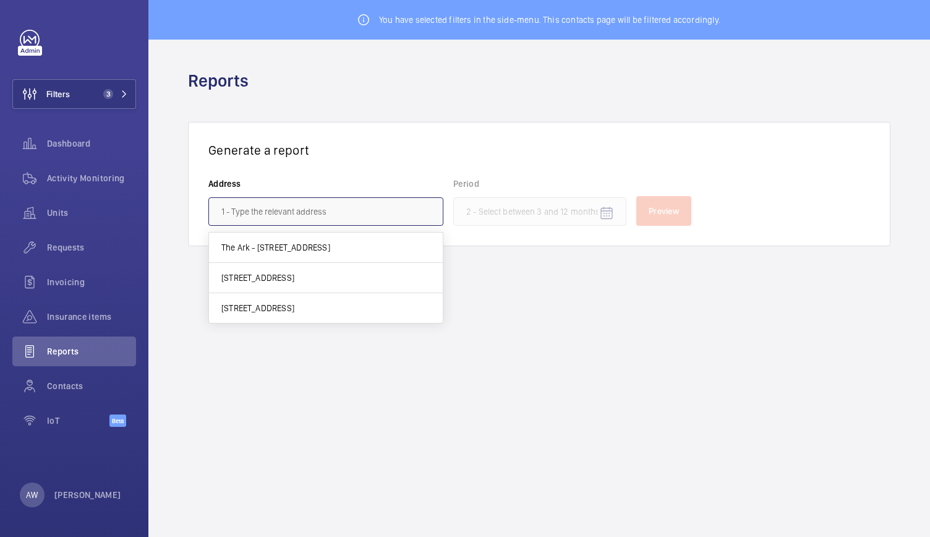
click at [236, 213] on input "text" at bounding box center [325, 211] width 235 height 28
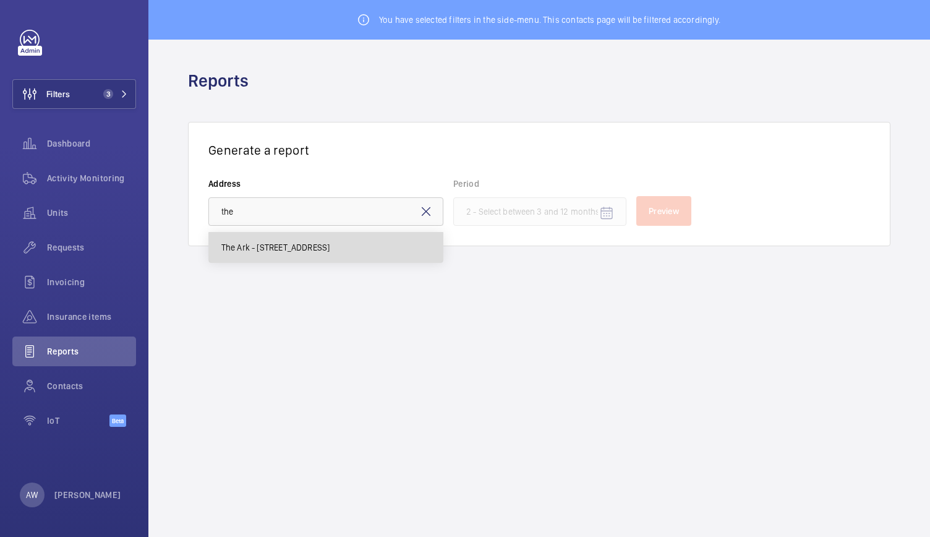
click at [249, 242] on span "The Ark - [STREET_ADDRESS]" at bounding box center [275, 247] width 109 height 12
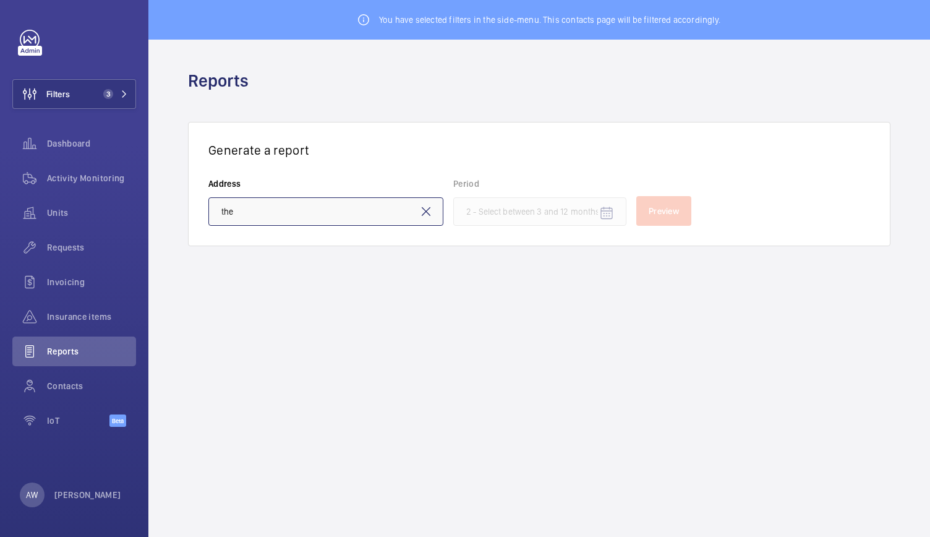
type input "The Ark - [STREET_ADDRESS]"
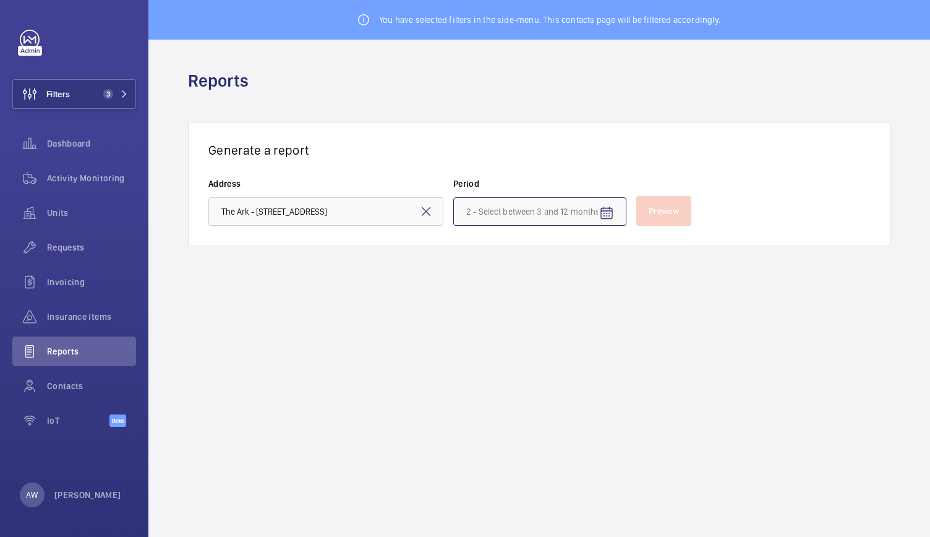
click at [565, 215] on input at bounding box center [539, 211] width 173 height 28
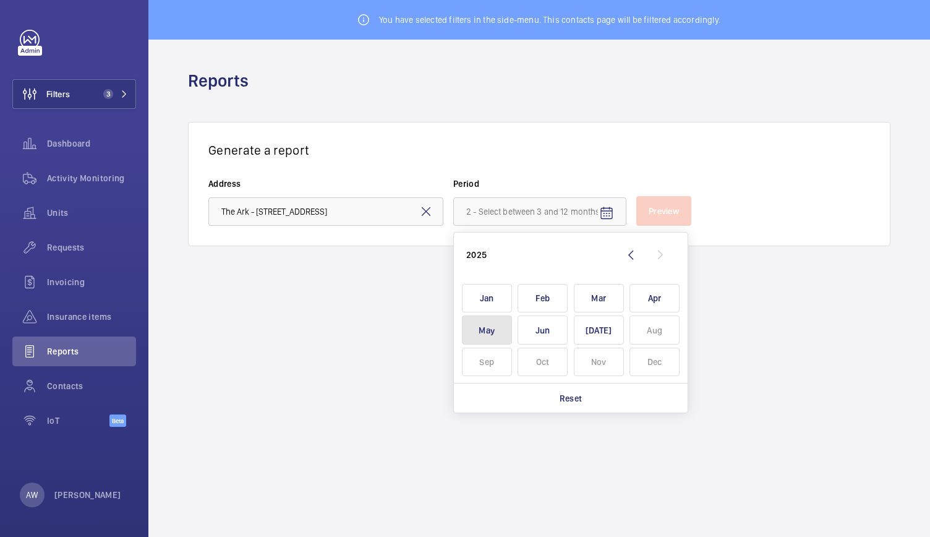
click at [498, 338] on span "May" at bounding box center [487, 329] width 50 height 29
click at [605, 330] on span "[DATE]" at bounding box center [599, 329] width 50 height 29
type input "[DATE] - [DATE]"
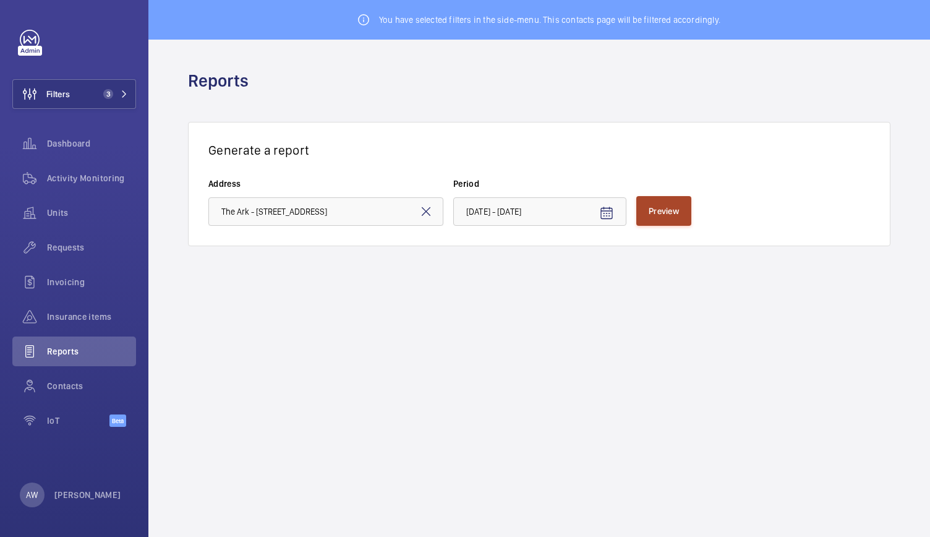
click at [683, 208] on button "Preview" at bounding box center [663, 211] width 55 height 30
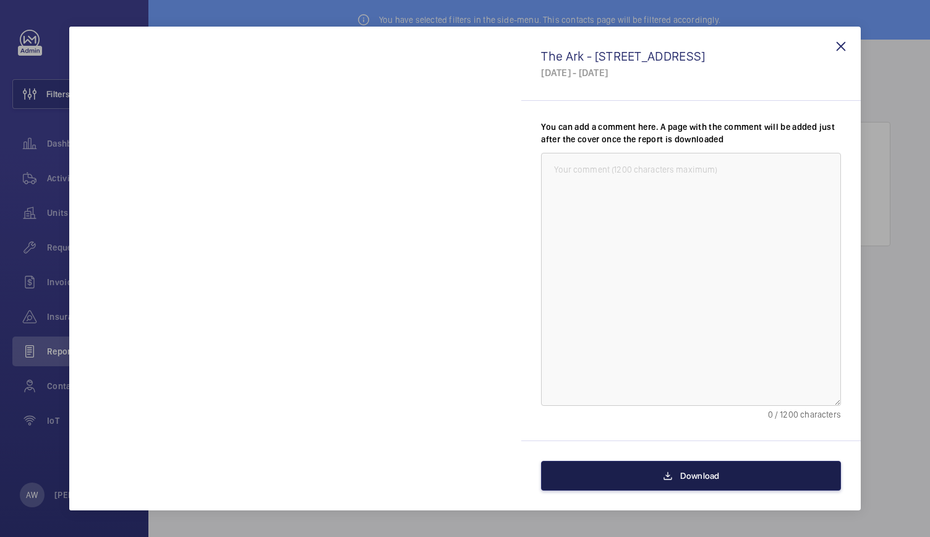
click at [571, 474] on button "Download" at bounding box center [691, 476] width 300 height 30
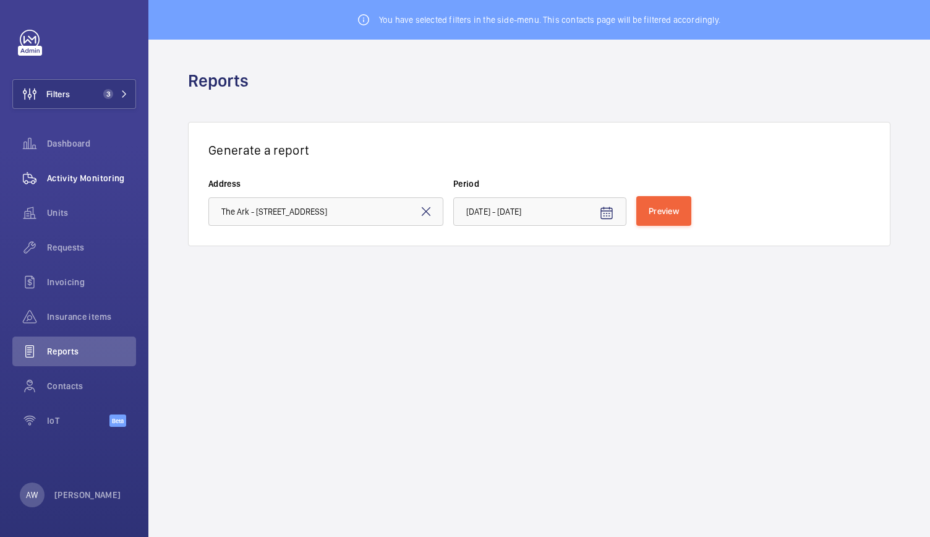
click at [907, 82] on wm-front-admin-header "Reports" at bounding box center [539, 81] width 782 height 82
click at [54, 174] on span "Activity Monitoring" at bounding box center [91, 178] width 89 height 12
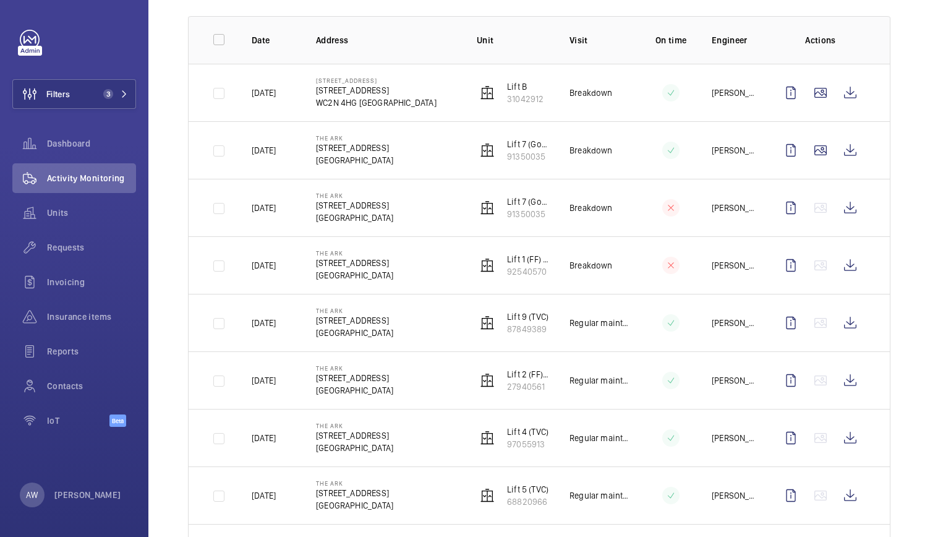
scroll to position [176, 0]
click at [100, 317] on span "Insurance items" at bounding box center [91, 316] width 89 height 12
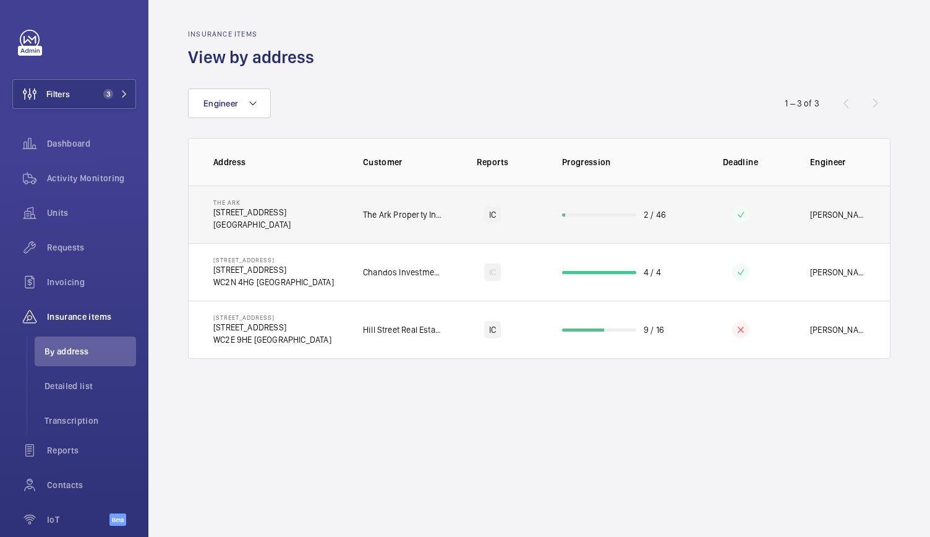
click at [330, 211] on td "The Ark [STREET_ADDRESS]" at bounding box center [266, 215] width 155 height 58
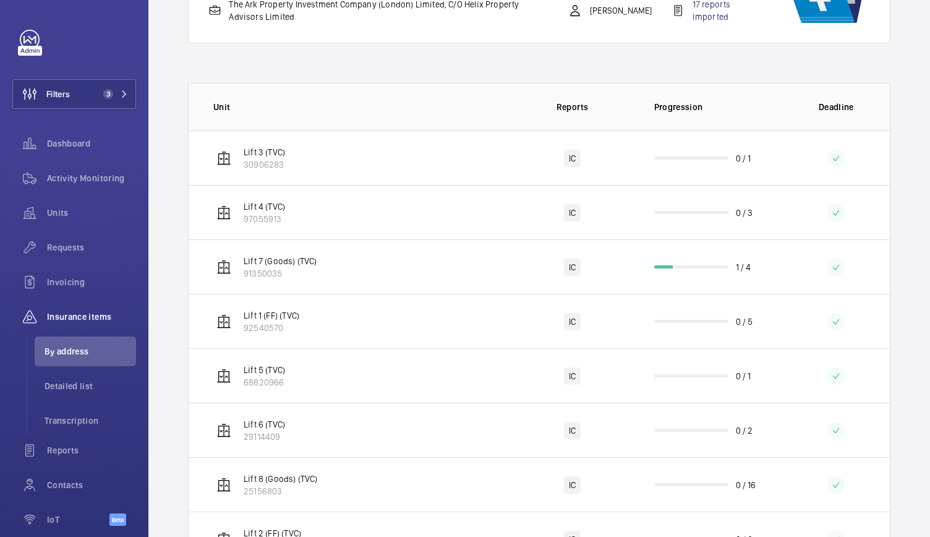
scroll to position [281, 0]
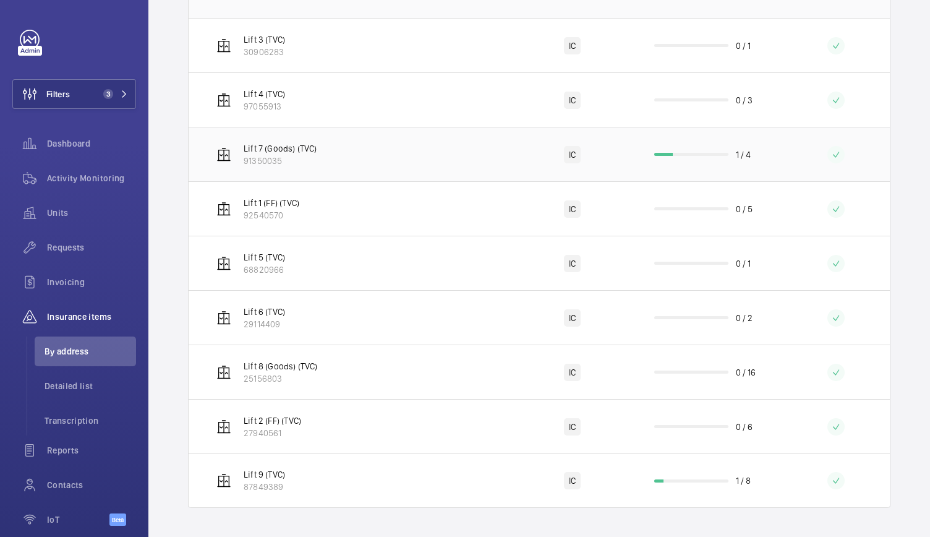
click at [437, 160] on td "Lift 7 (Goods) (TVC) 91350035" at bounding box center [350, 154] width 322 height 54
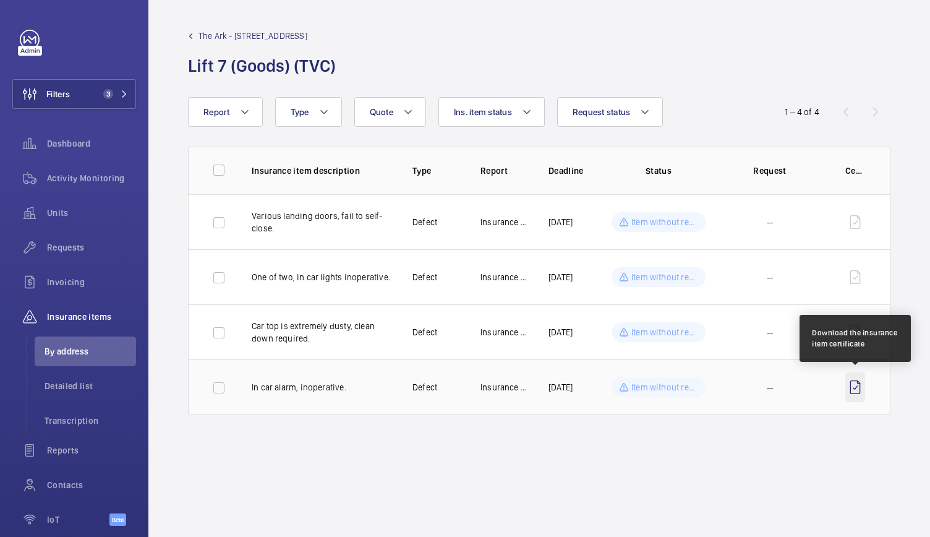
click at [855, 390] on wm-front-icon-button at bounding box center [855, 387] width 20 height 30
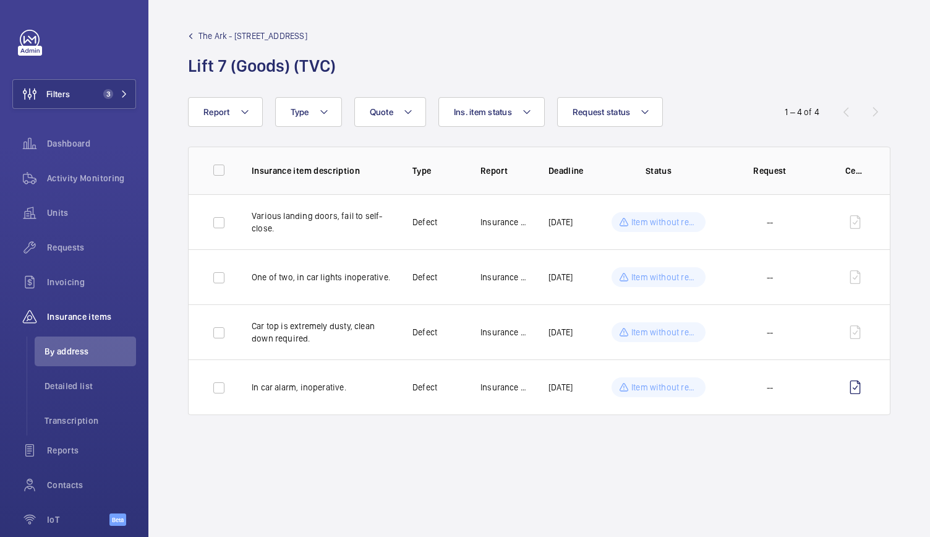
click at [213, 33] on span "The Ark - [STREET_ADDRESS]" at bounding box center [253, 36] width 109 height 12
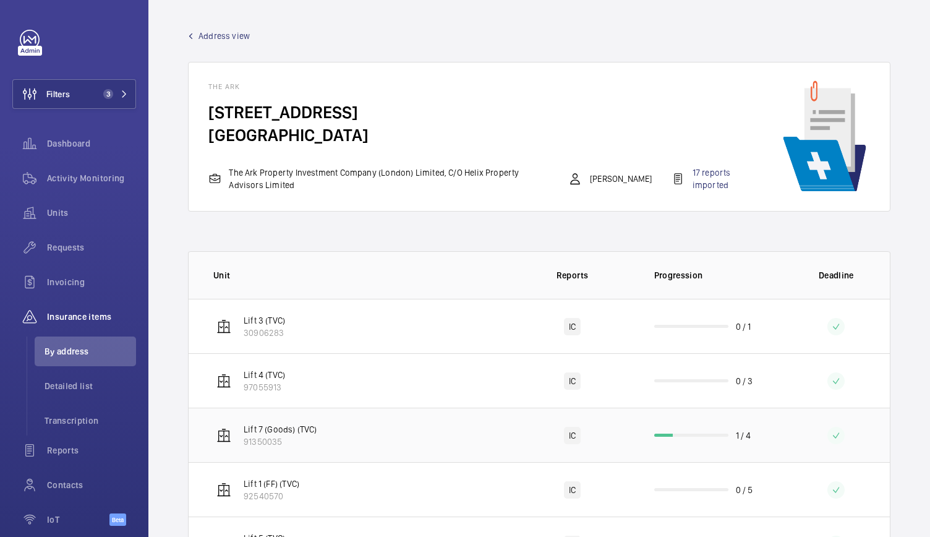
scroll to position [281, 0]
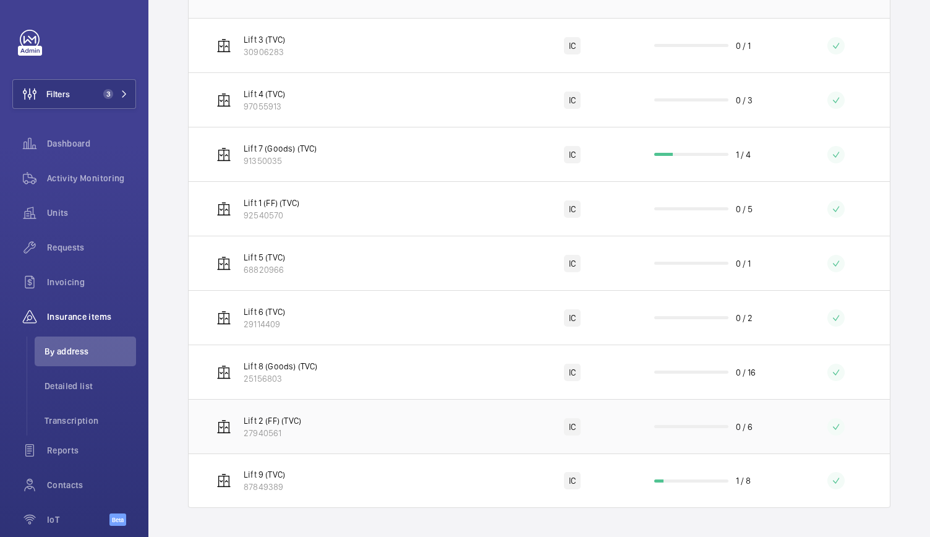
click at [440, 437] on td "Lift 2 (FF) (TVC) 27940561" at bounding box center [350, 426] width 322 height 54
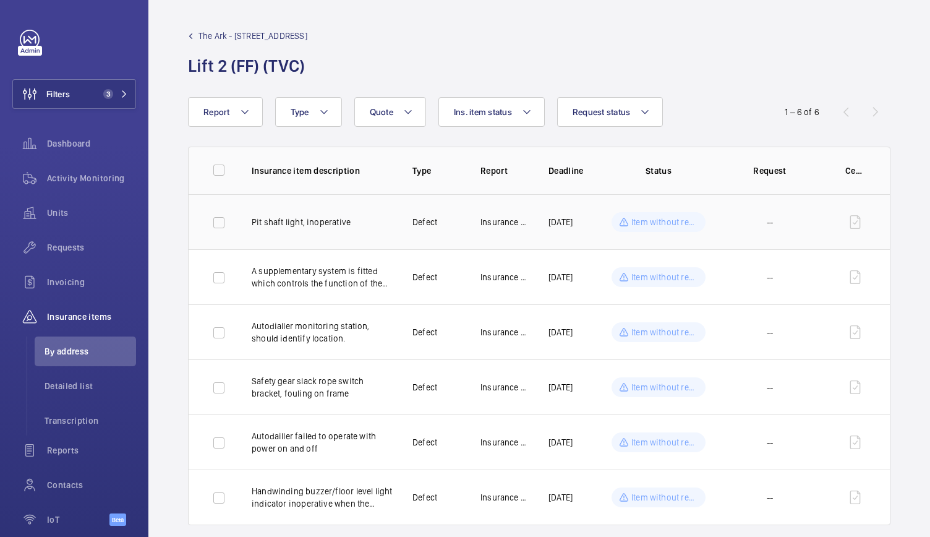
scroll to position [26, 0]
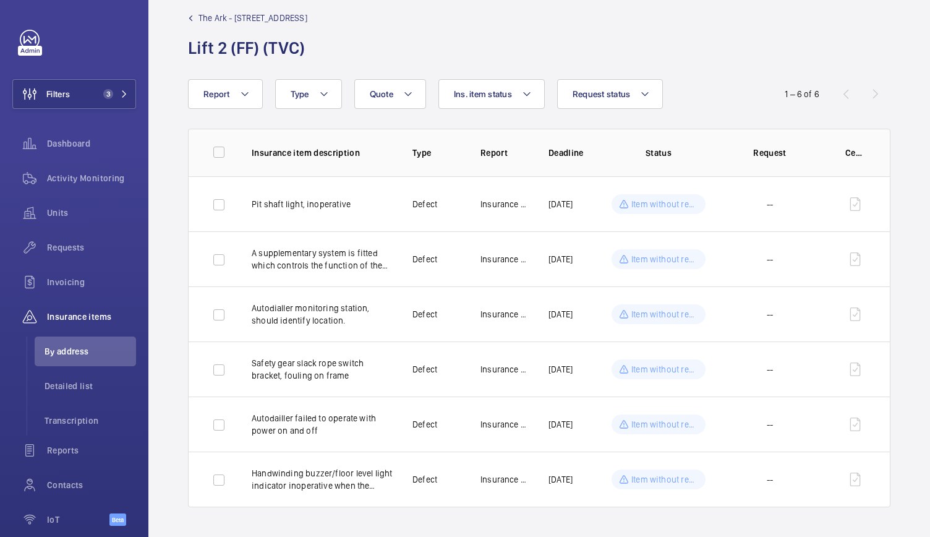
click at [213, 14] on span "The Ark - [STREET_ADDRESS]" at bounding box center [253, 18] width 109 height 12
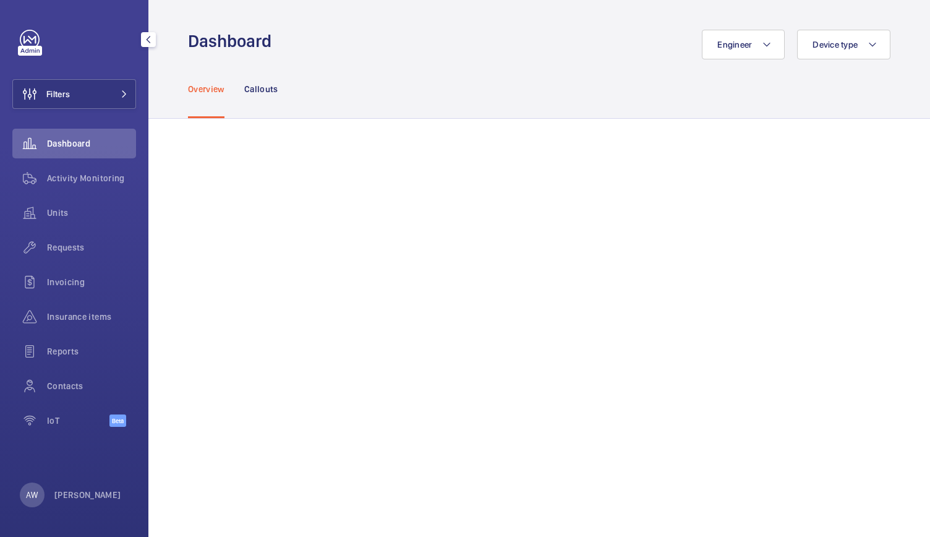
click at [88, 4] on div "Filters Dashboard Activity Monitoring Units Requests Invoicing Insurance items …" at bounding box center [74, 268] width 148 height 537
click at [105, 93] on button "Filters" at bounding box center [74, 94] width 124 height 30
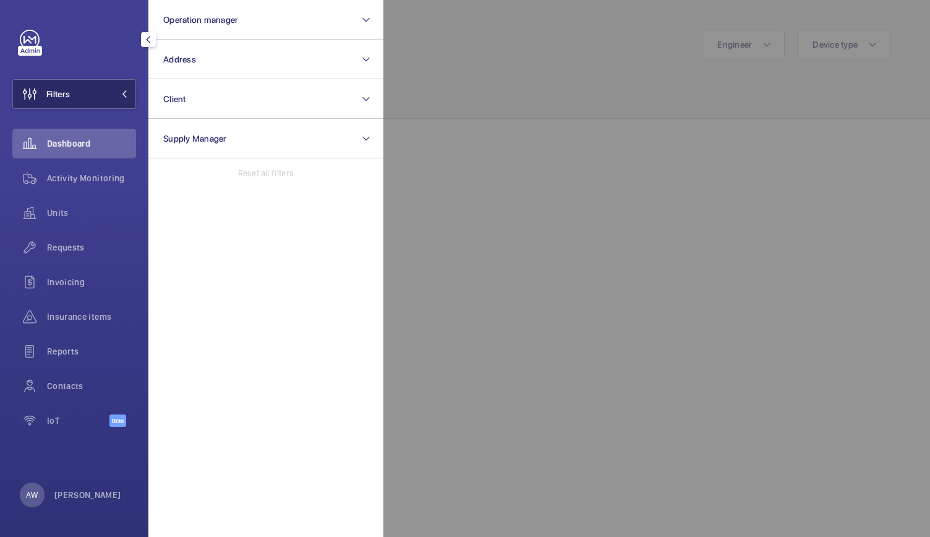
click at [84, 87] on button "Filters" at bounding box center [74, 94] width 124 height 30
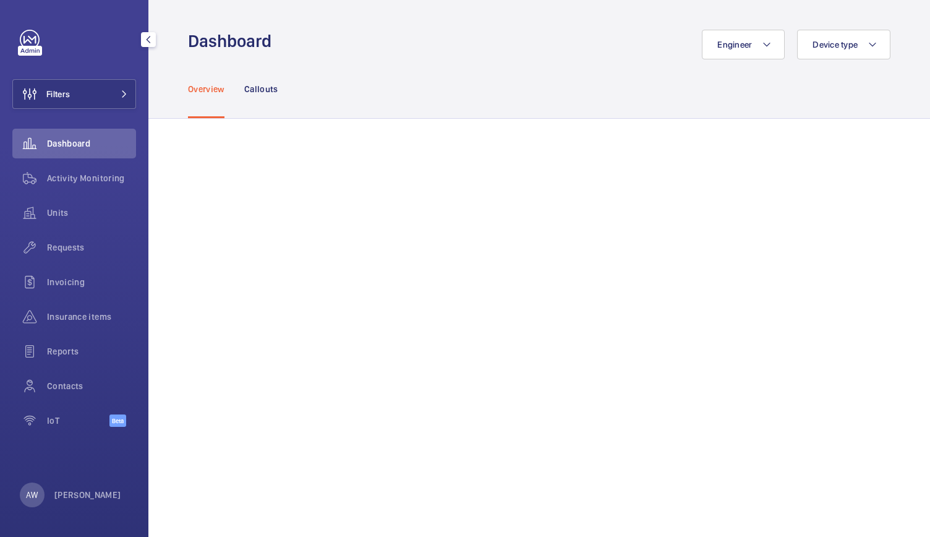
click at [110, 109] on div "Filters Dashboard Activity Monitoring Units Requests Invoicing Insurance items …" at bounding box center [74, 235] width 124 height 411
click at [122, 95] on mat-icon at bounding box center [124, 93] width 7 height 7
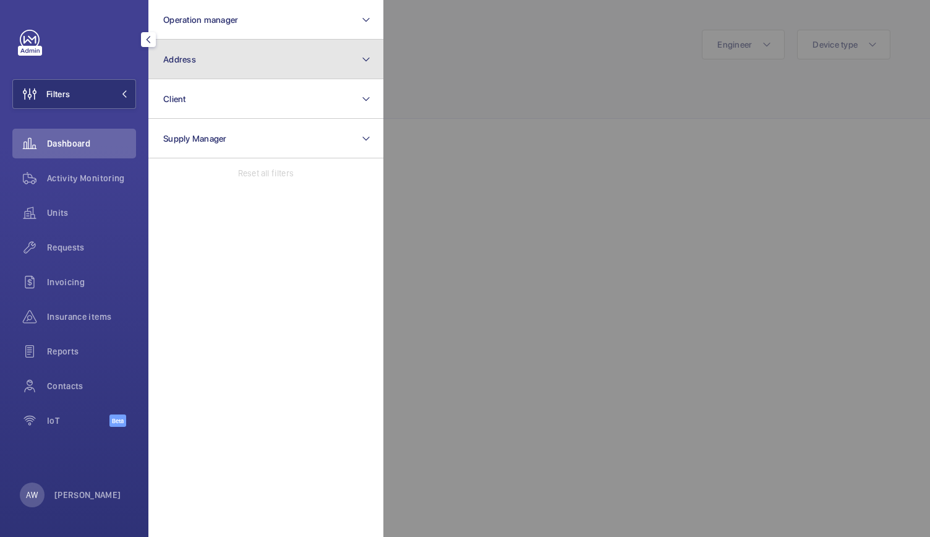
click at [210, 62] on button "Address" at bounding box center [265, 60] width 235 height 40
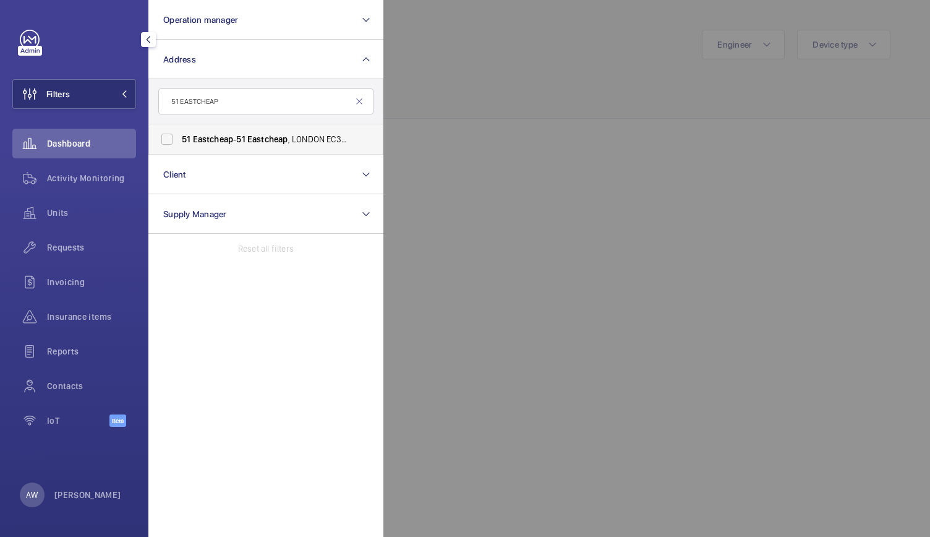
type input "51 EASTCHEAP"
click at [195, 135] on span "Eastcheap" at bounding box center [213, 139] width 41 height 10
click at [179, 135] on input "51 Eastcheap - 51 Eastcheap , LONDON EC3M 1DT" at bounding box center [167, 139] width 25 height 25
checkbox input "true"
